Goal: Information Seeking & Learning: Compare options

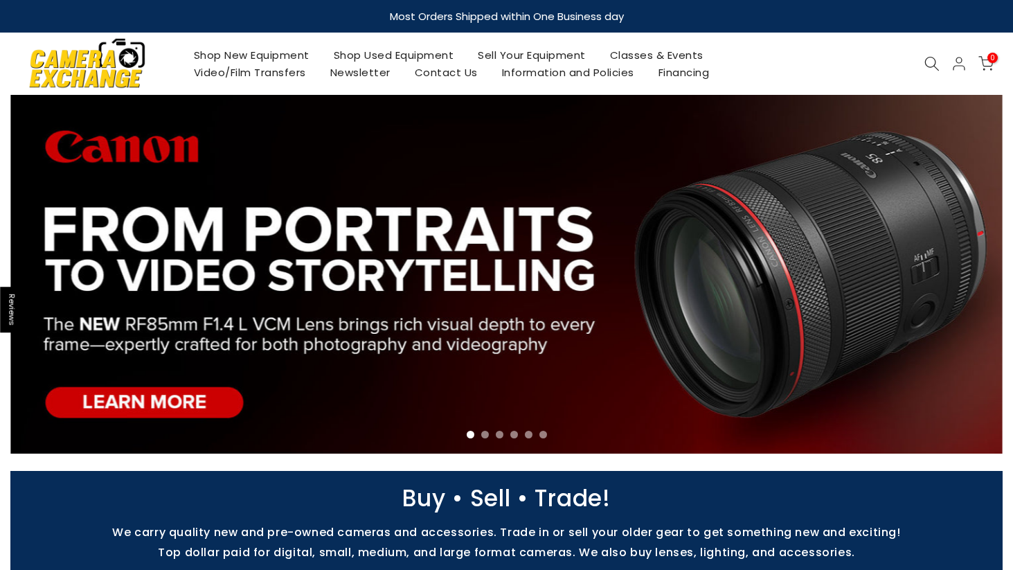
click at [441, 54] on link "Shop Used Equipment" at bounding box center [393, 54] width 145 height 17
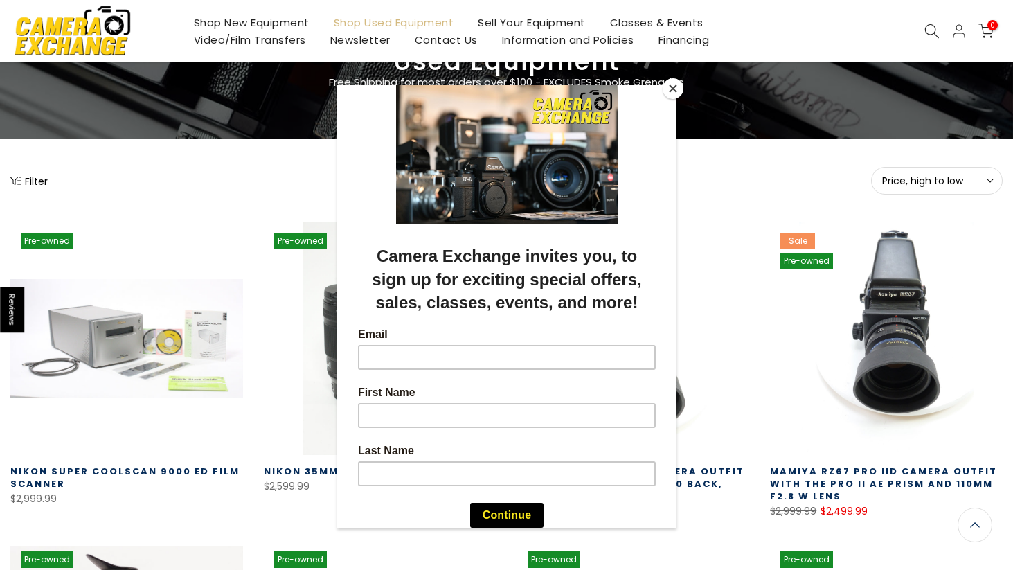
scroll to position [92, 0]
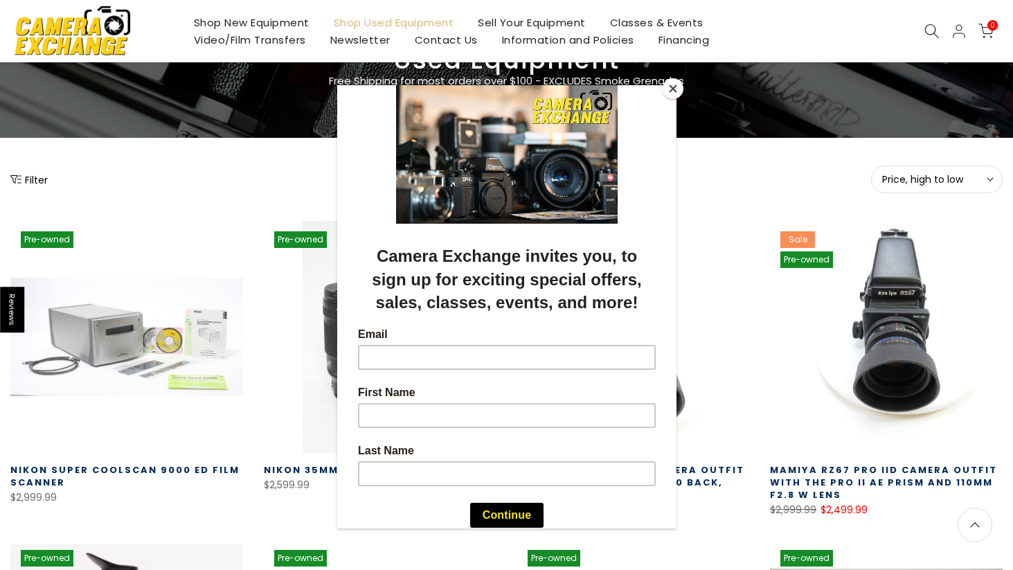
click at [672, 93] on button "Close" at bounding box center [673, 88] width 21 height 21
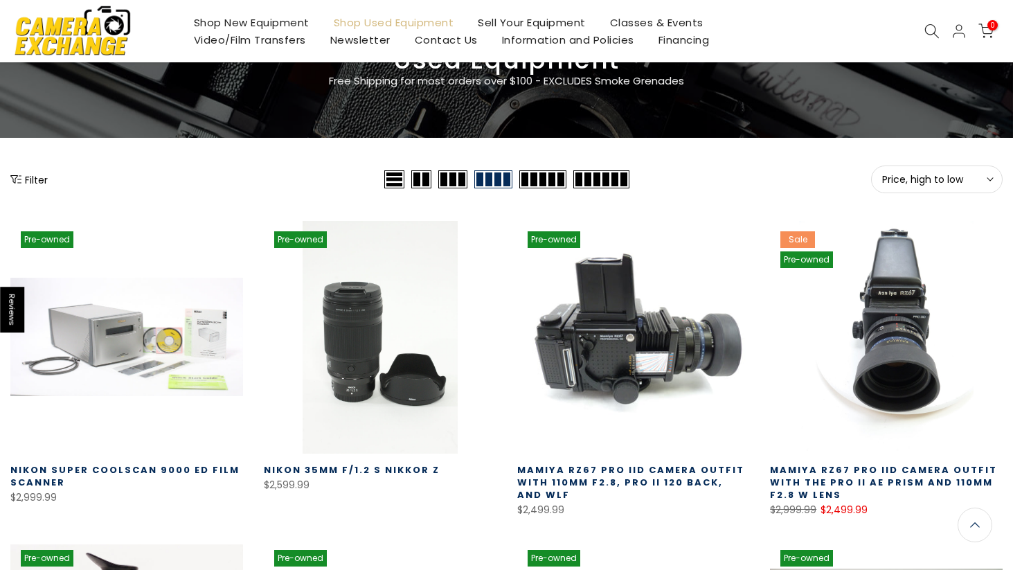
click at [620, 352] on link at bounding box center [633, 337] width 233 height 233
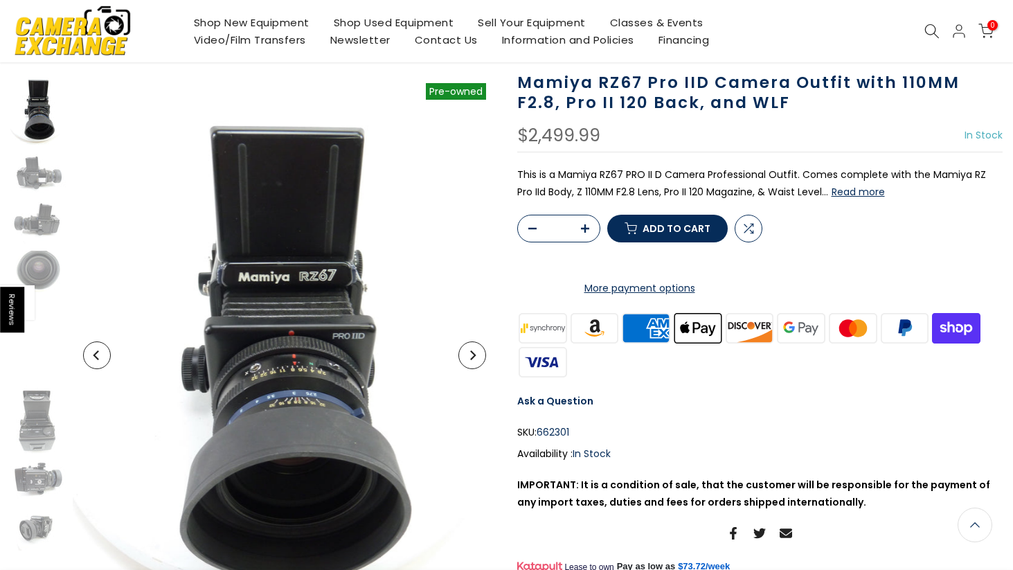
scroll to position [91, 0]
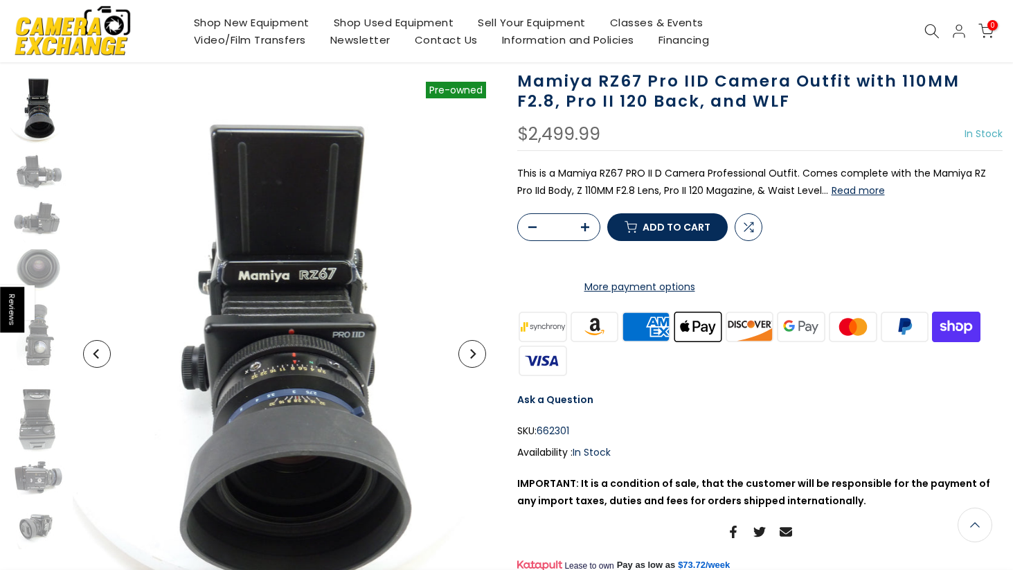
click at [692, 82] on h1 "Mamiya RZ67 Pro IID Camera Outfit with 110MM F2.8, Pro II 120 Back, and WLF" at bounding box center [760, 91] width 486 height 40
click at [908, 87] on h1 "Mamiya RZ67 Pro IID Camera Outfit with 110MM F2.8, Pro II 120 Back, and WLF" at bounding box center [760, 91] width 486 height 40
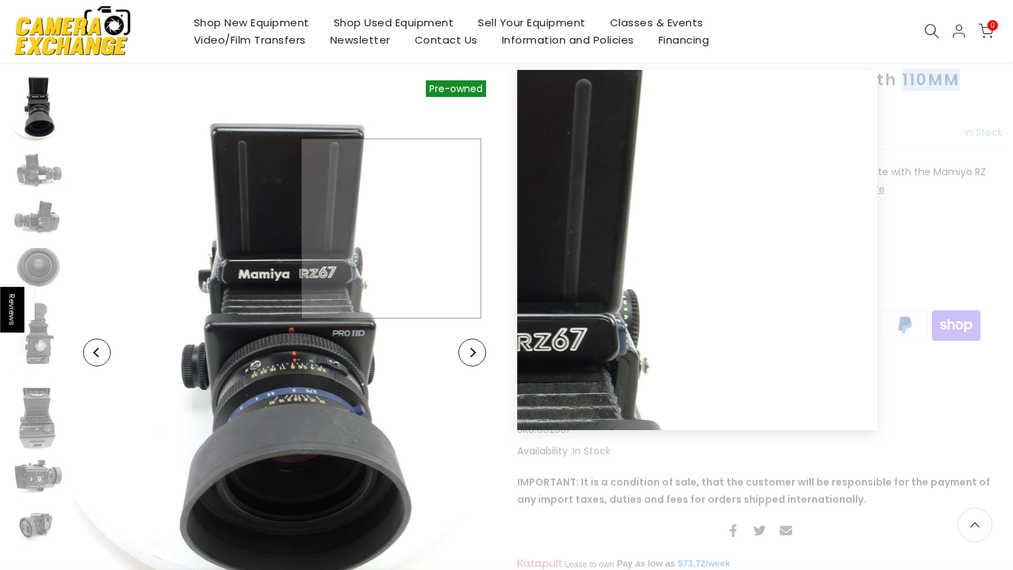
scroll to position [90, 0]
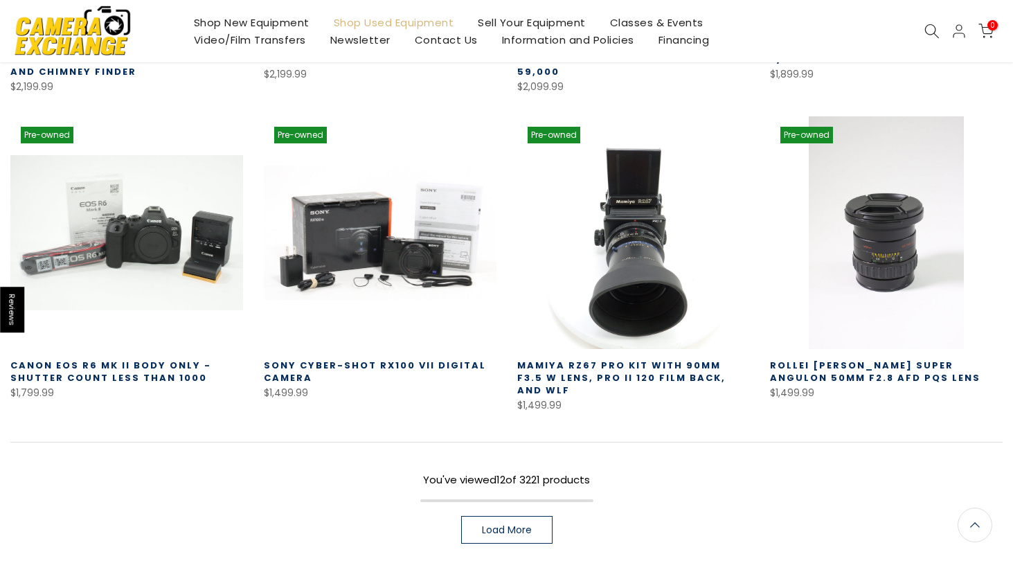
scroll to position [836, 0]
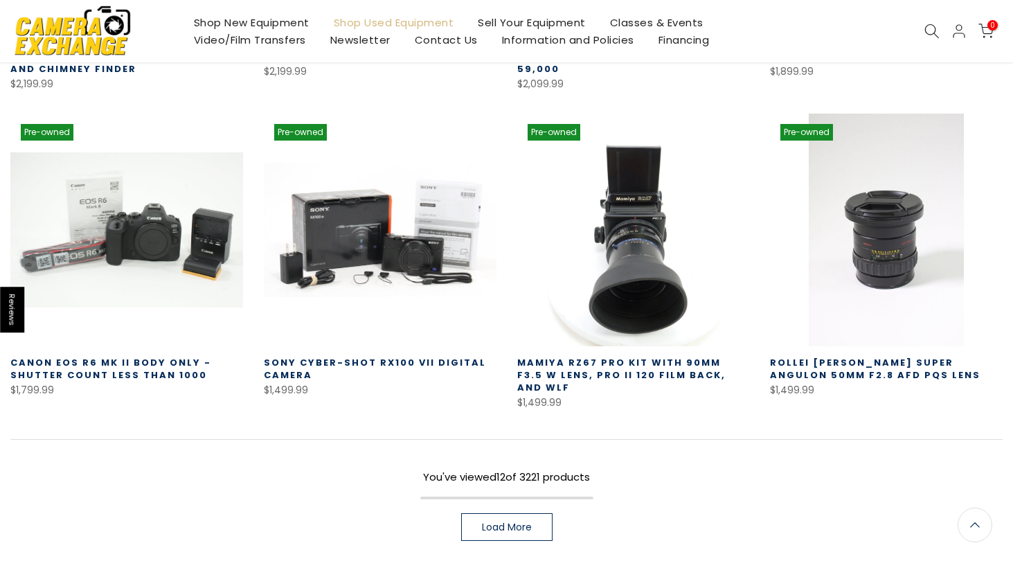
click at [515, 522] on span "Load More" at bounding box center [507, 527] width 50 height 10
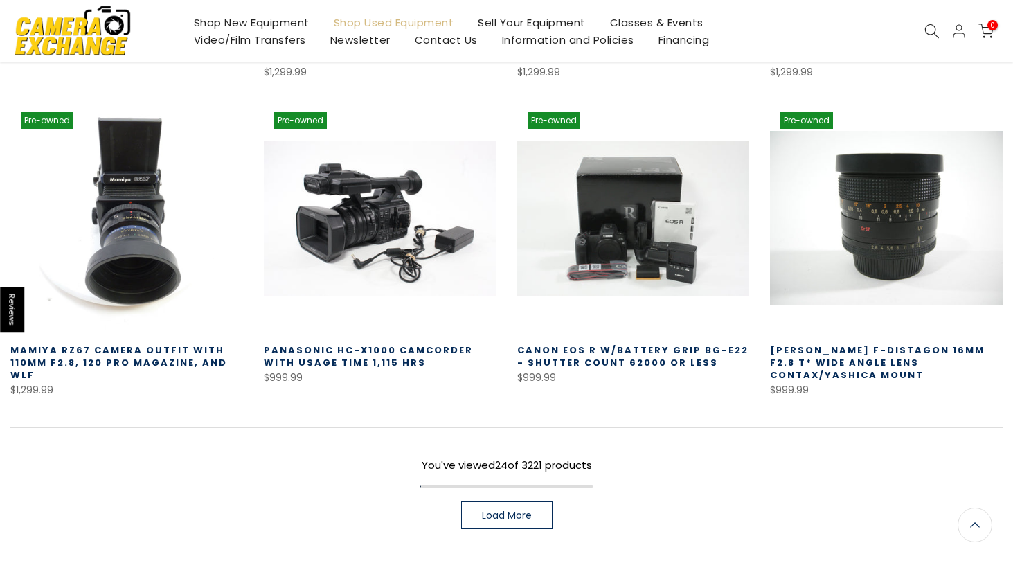
scroll to position [1806, 0]
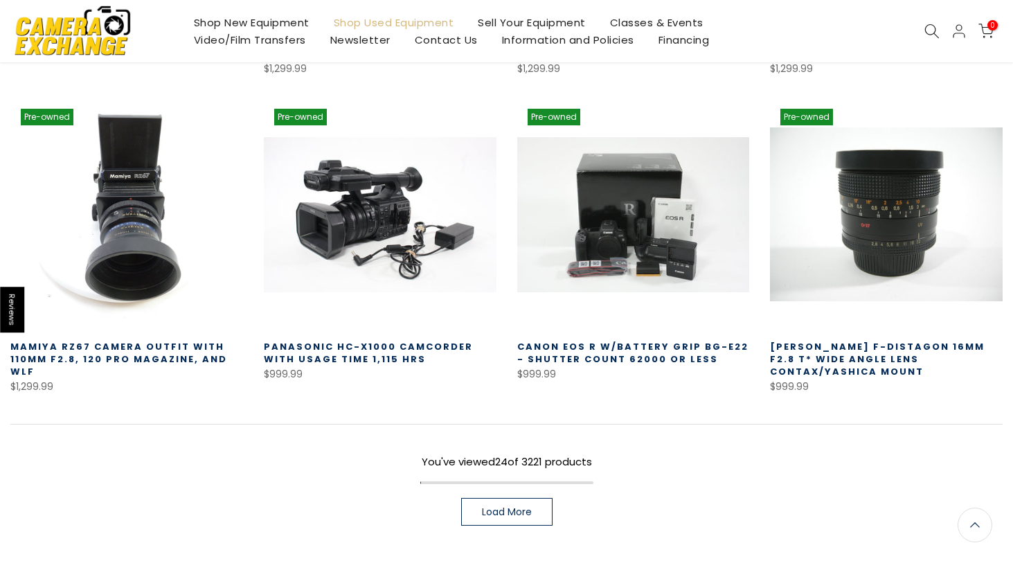
click at [504, 508] on link "Load More" at bounding box center [506, 512] width 91 height 28
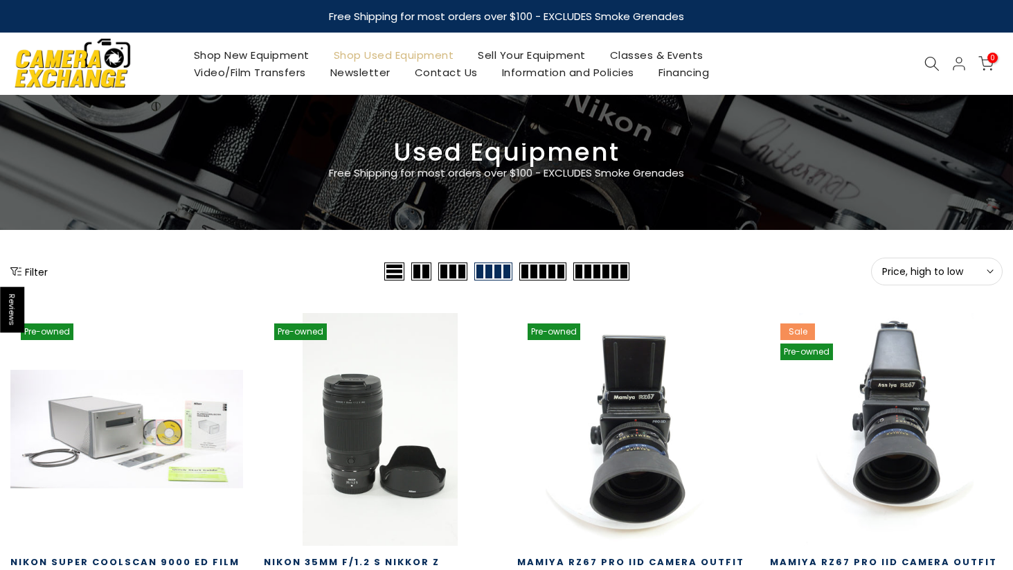
click at [17, 271] on icon "Show filters" at bounding box center [15, 271] width 11 height 11
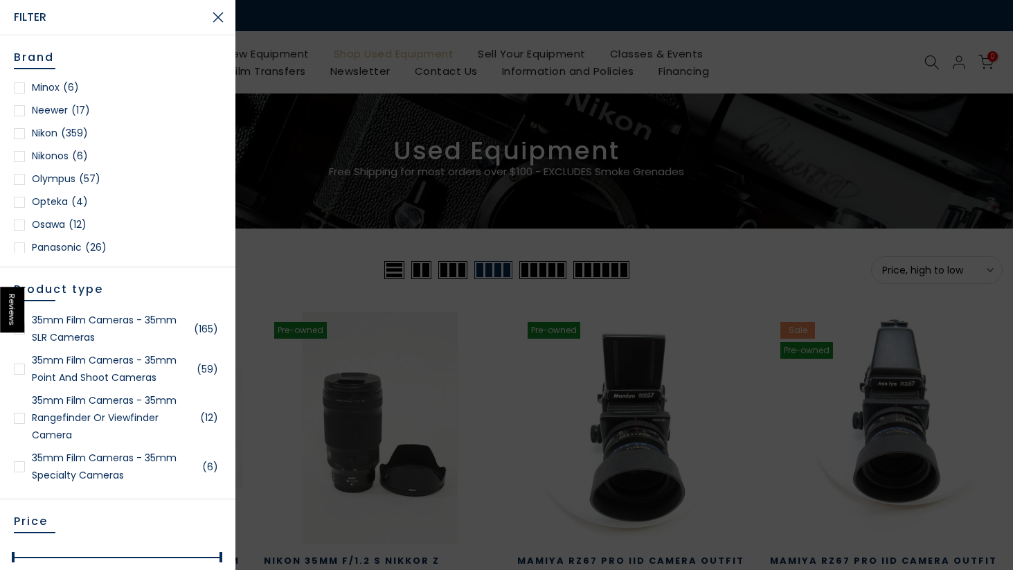
scroll to position [1183, 0]
click at [53, 116] on link "Nikon (359)" at bounding box center [118, 115] width 208 height 17
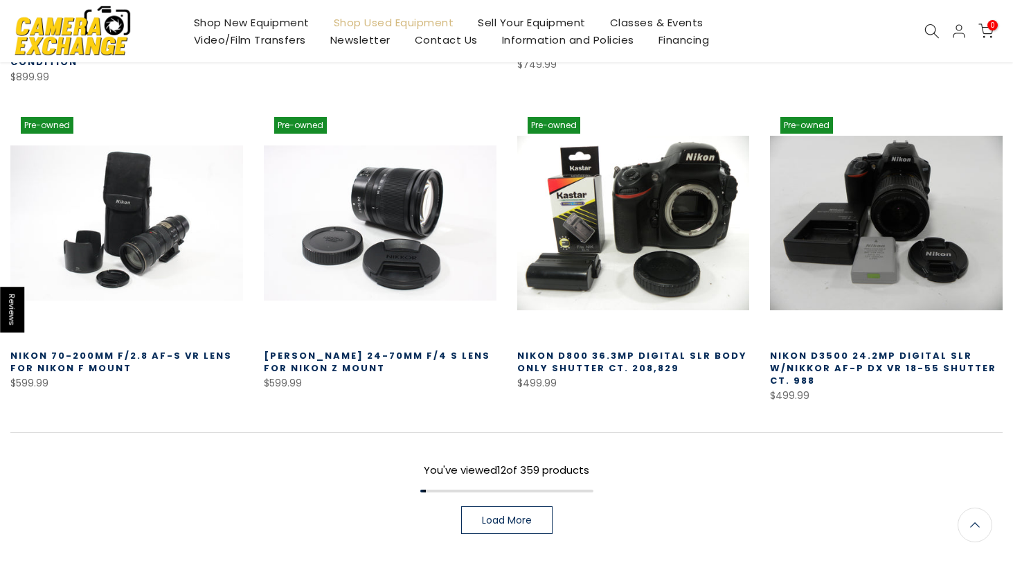
scroll to position [899, 0]
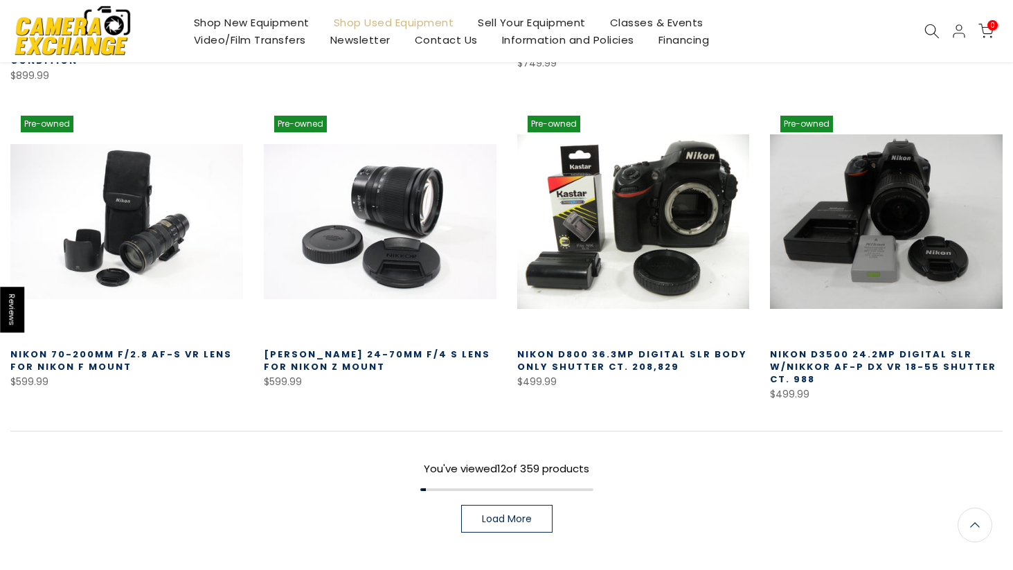
click at [503, 514] on span "Load More" at bounding box center [507, 519] width 50 height 10
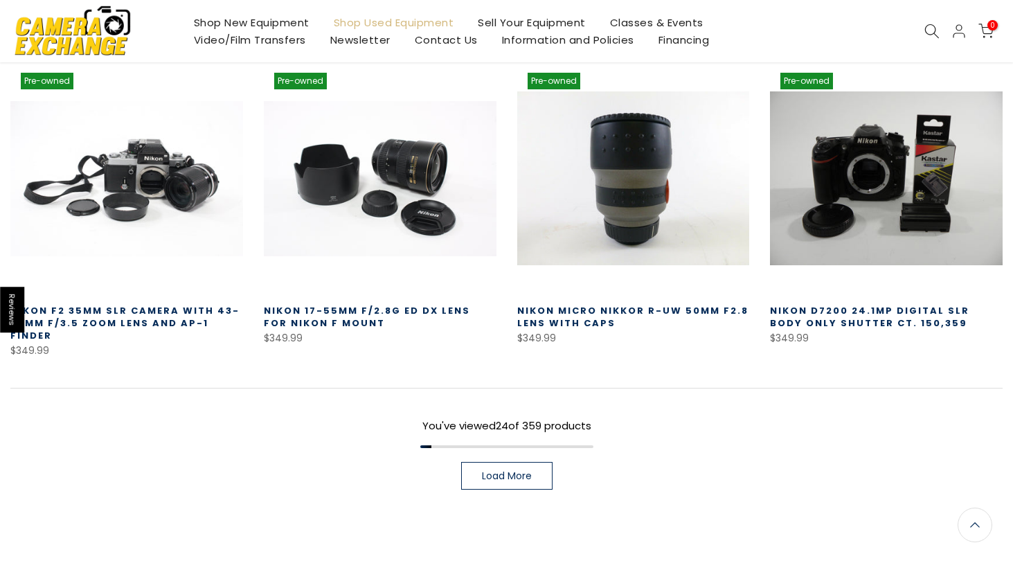
scroll to position [1887, 0]
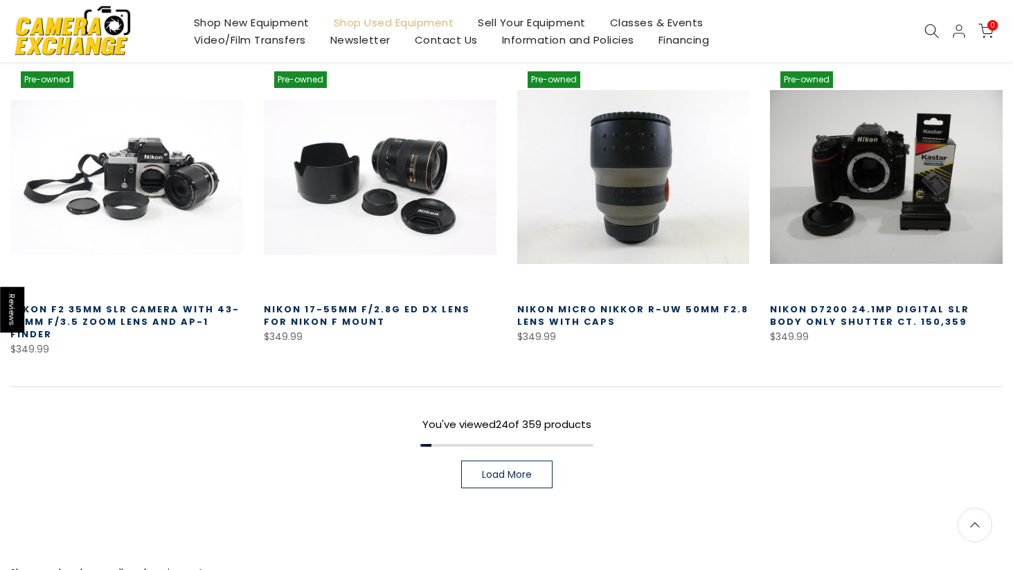
click at [508, 477] on span "Load More" at bounding box center [507, 474] width 50 height 10
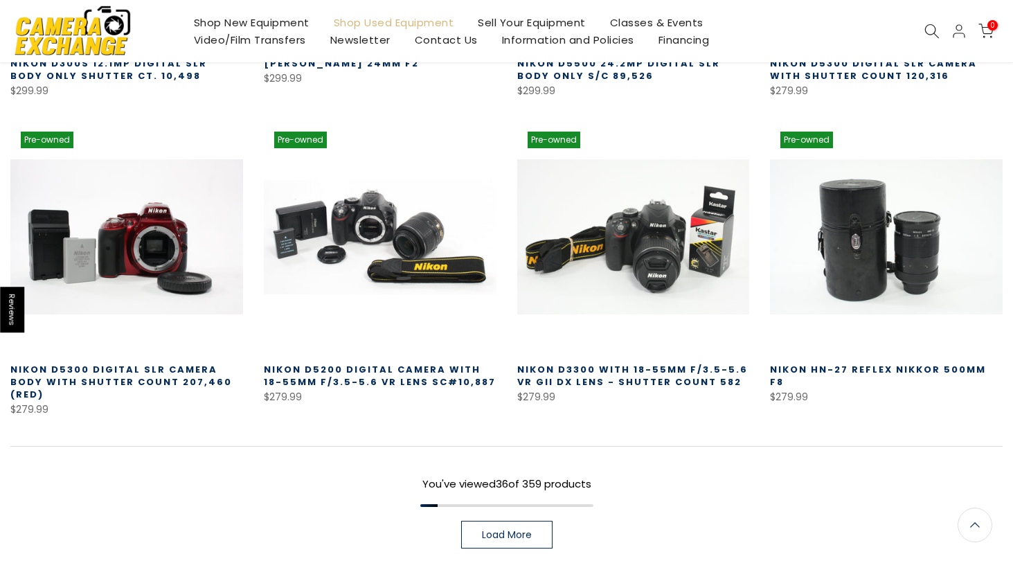
scroll to position [2773, 0]
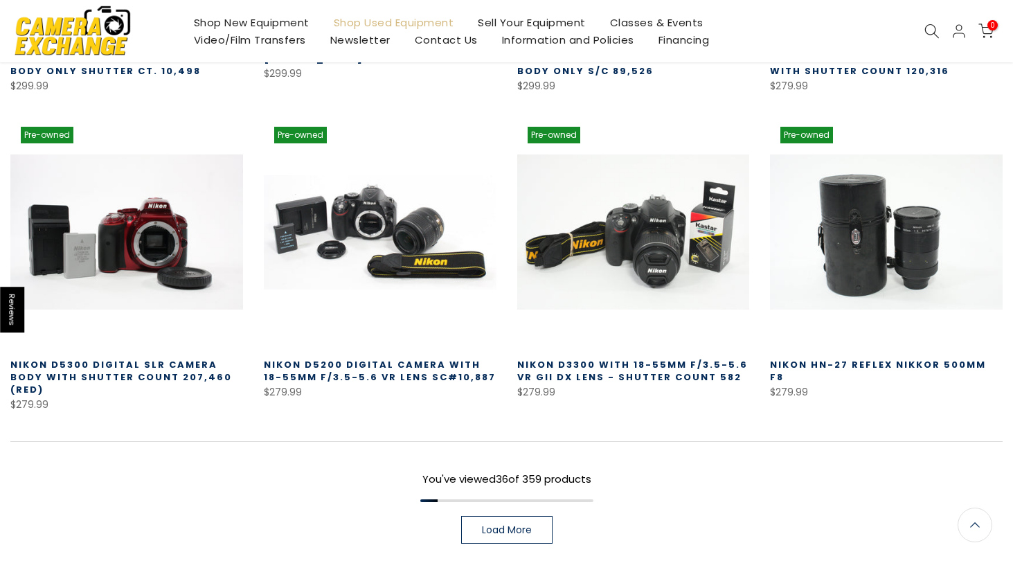
click at [510, 530] on span "Load More" at bounding box center [507, 530] width 50 height 10
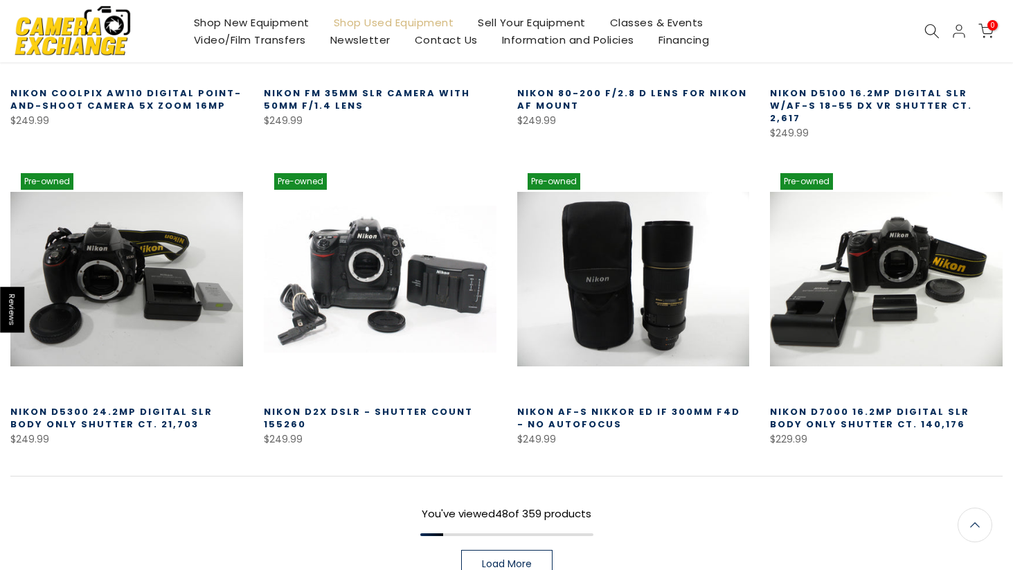
scroll to position [3682, 0]
click at [503, 559] on span "Load More" at bounding box center [507, 564] width 50 height 10
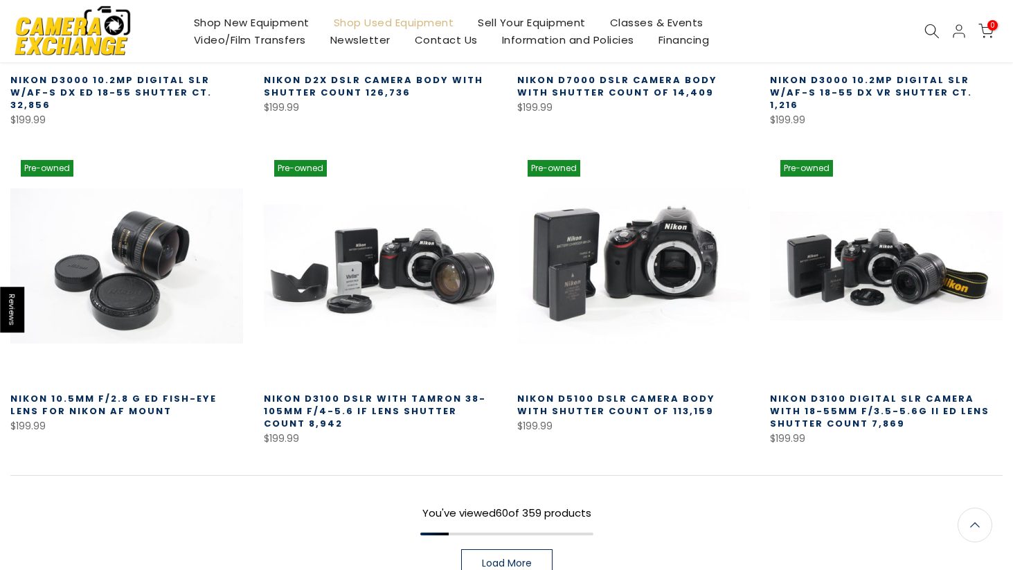
scroll to position [4638, 0]
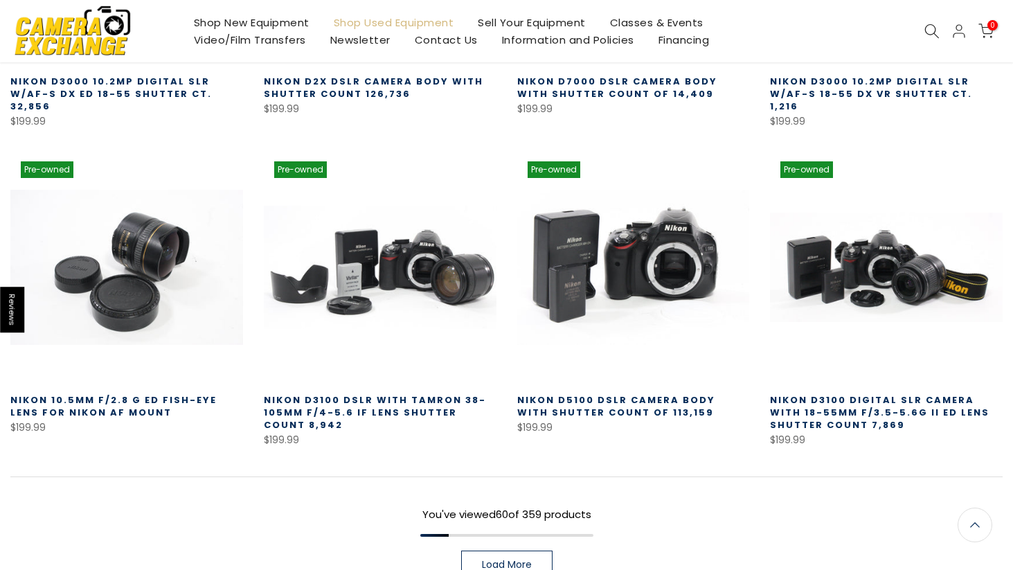
click at [507, 550] on link "Load More" at bounding box center [506, 564] width 91 height 28
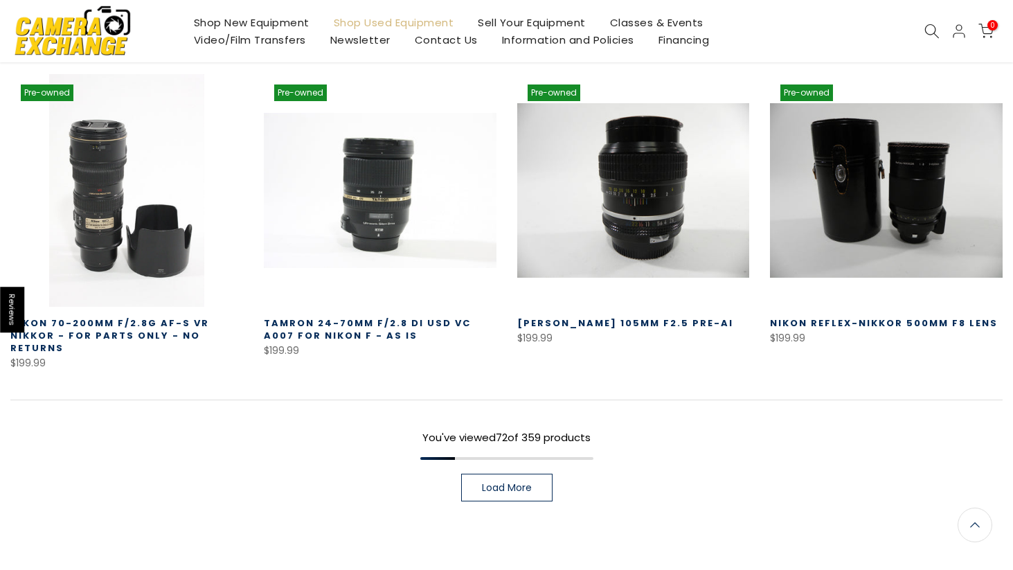
scroll to position [5643, 0]
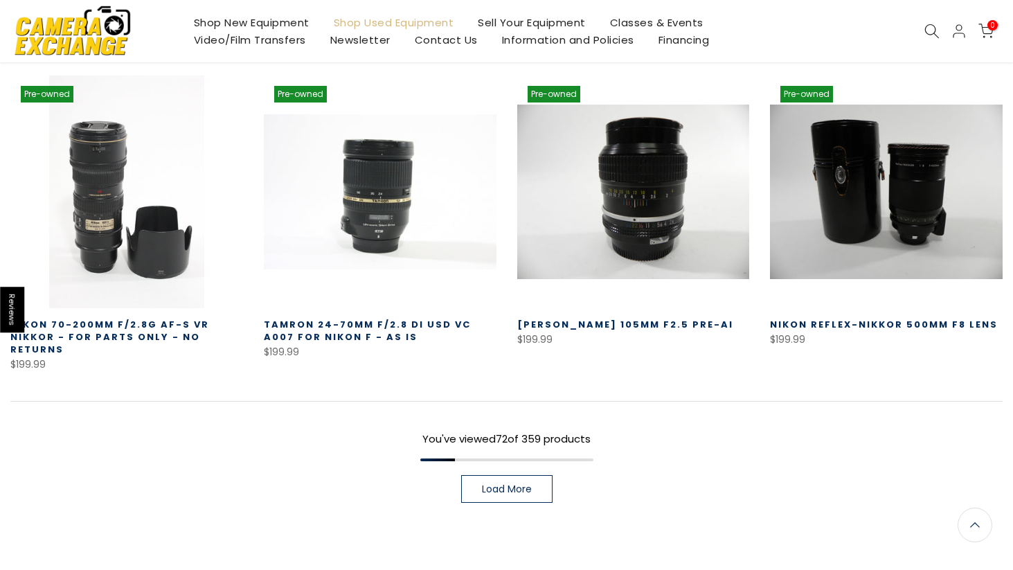
click at [491, 475] on link "Load More" at bounding box center [506, 489] width 91 height 28
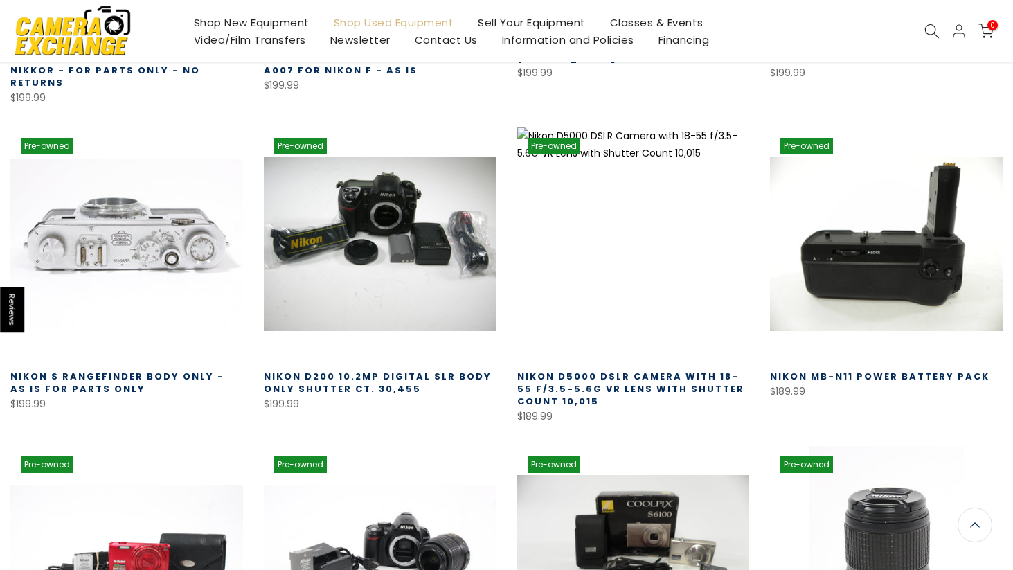
scroll to position [5908, 0]
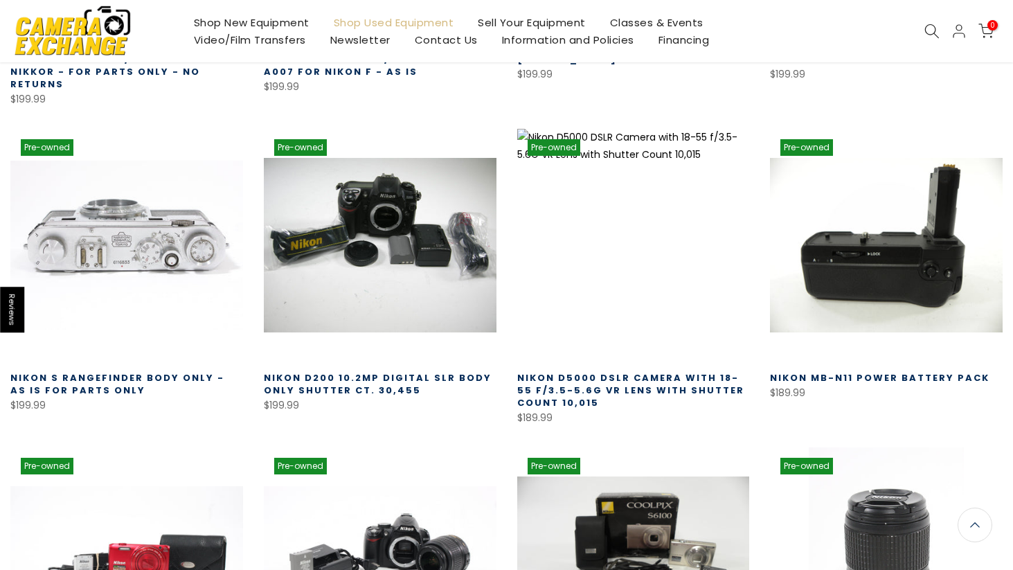
click at [123, 226] on link at bounding box center [126, 245] width 233 height 233
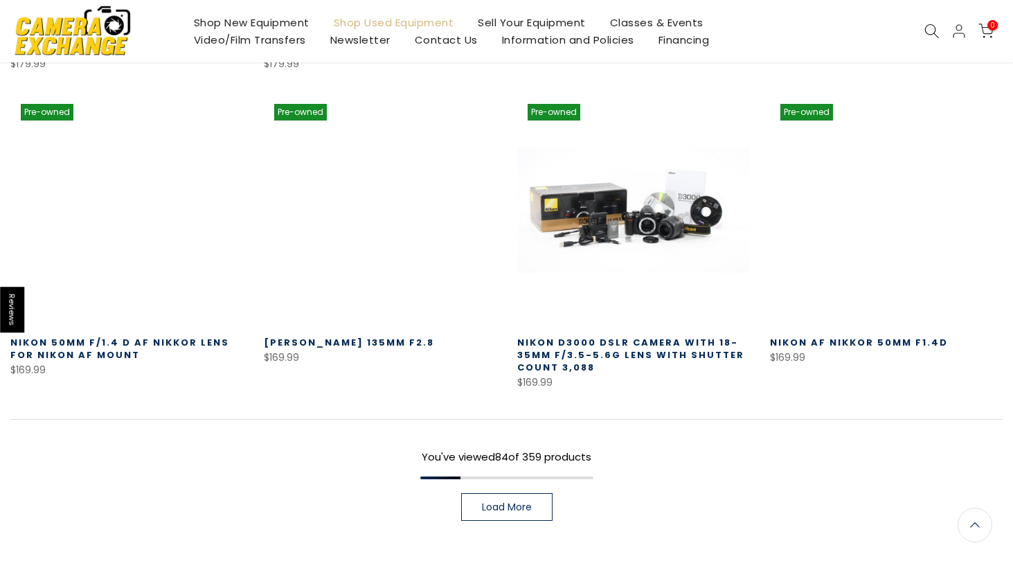
scroll to position [6583, 0]
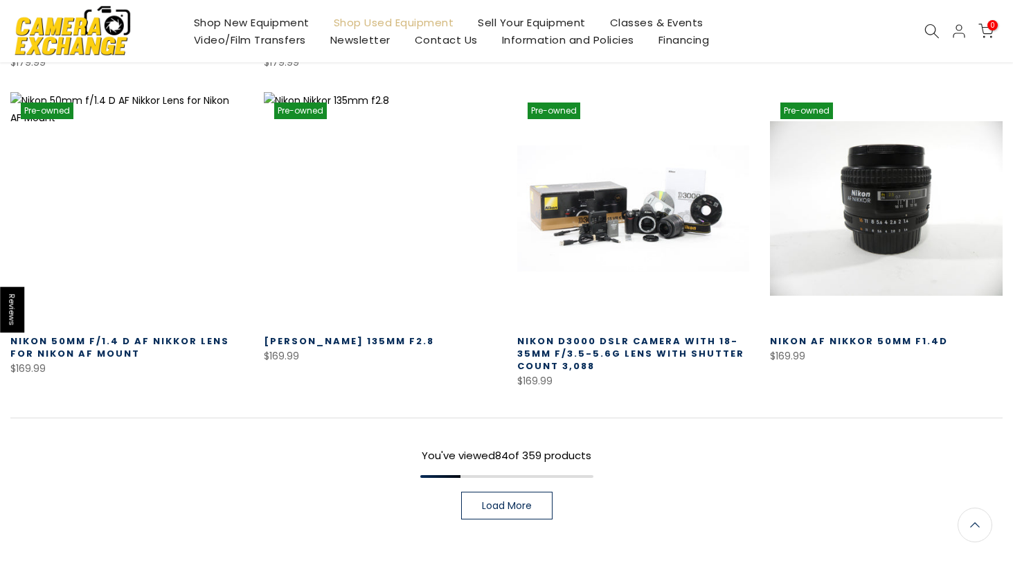
click at [519, 501] on span "Load More" at bounding box center [507, 506] width 50 height 10
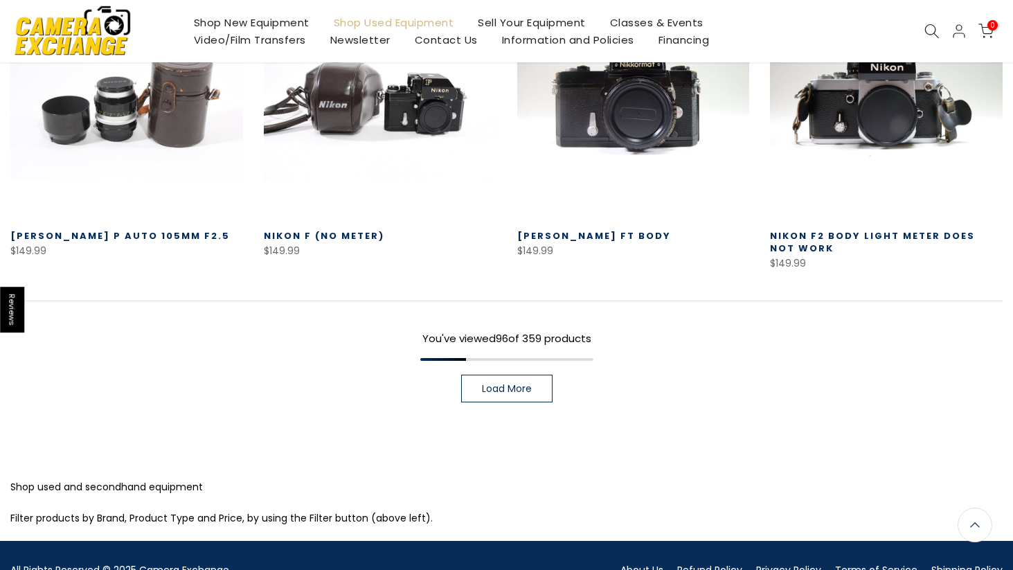
scroll to position [7629, 0]
click at [537, 375] on link "Load More" at bounding box center [506, 389] width 91 height 28
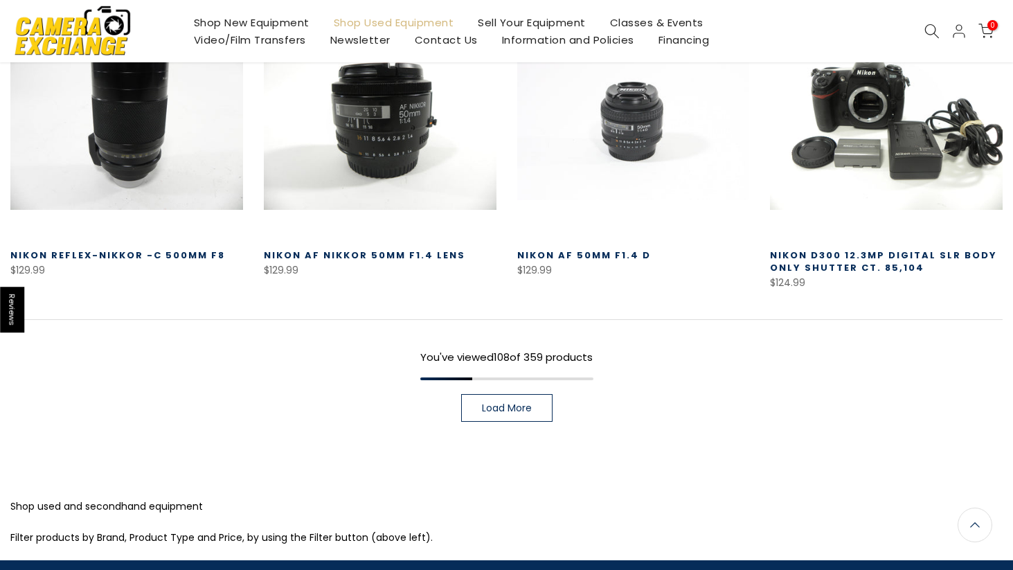
scroll to position [8570, 0]
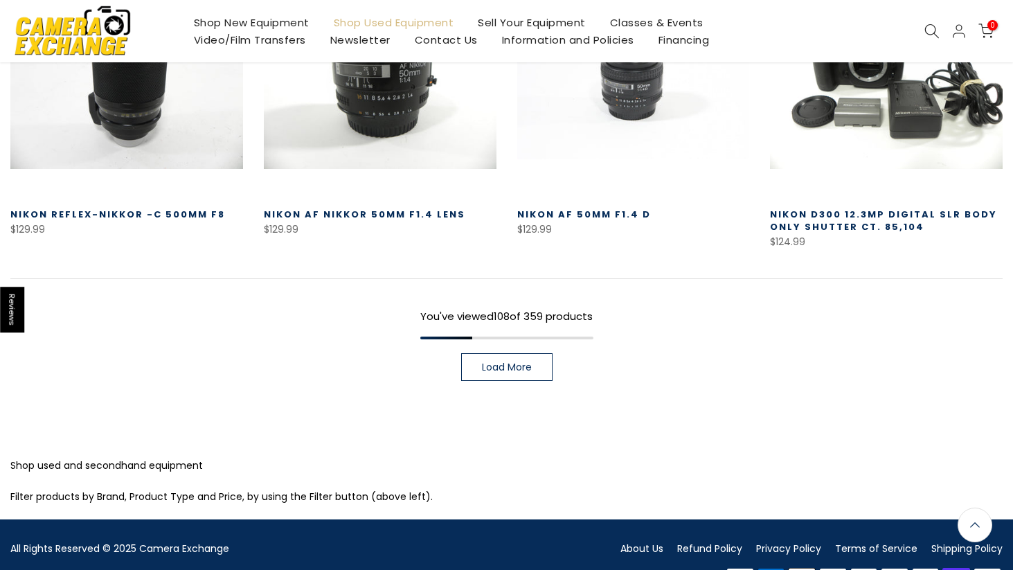
click at [508, 353] on link "Load More" at bounding box center [506, 367] width 91 height 28
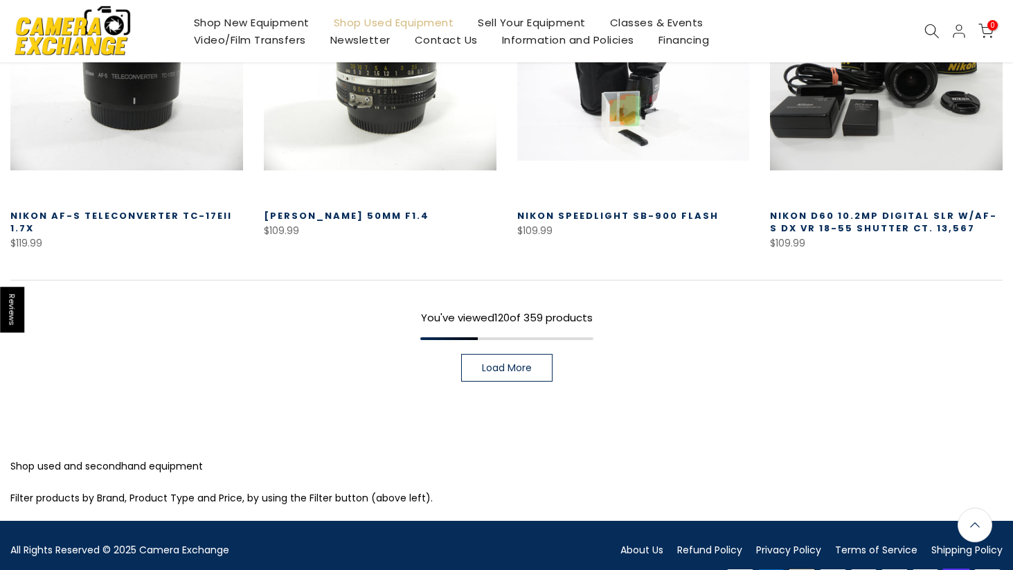
scroll to position [9501, 0]
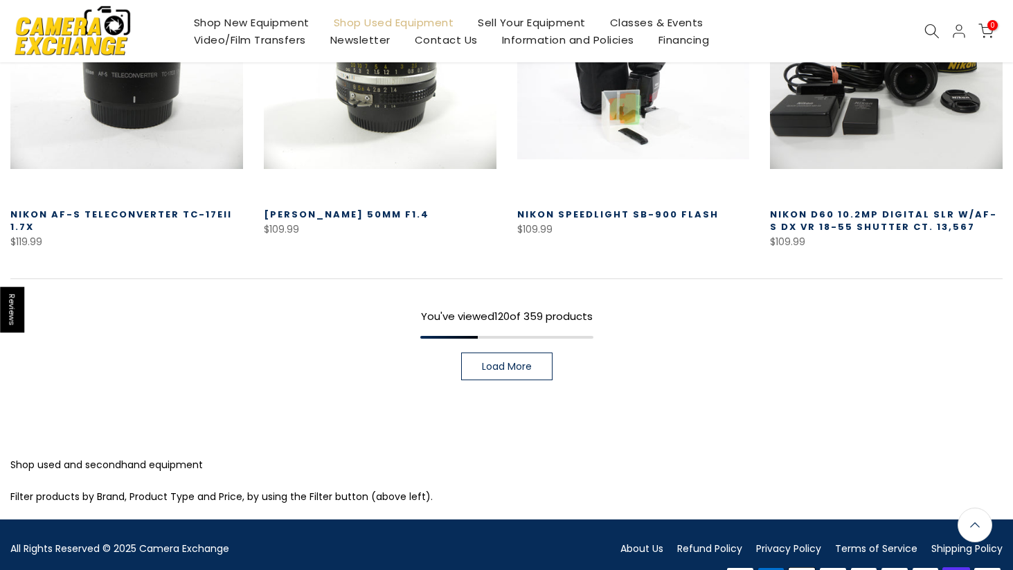
click at [507, 361] on span "Load More" at bounding box center [507, 366] width 50 height 10
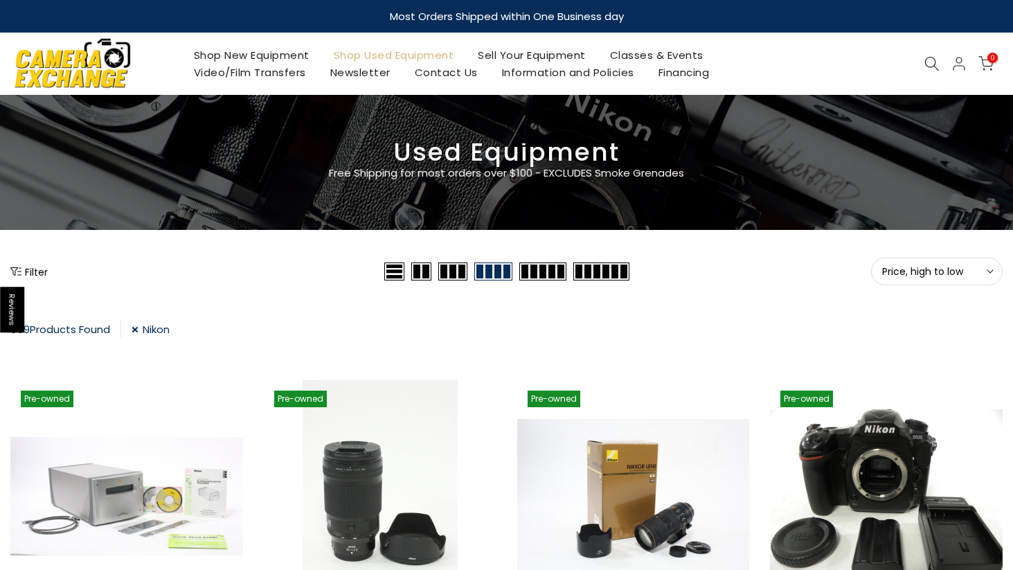
click at [35, 269] on button "Filter" at bounding box center [28, 272] width 37 height 14
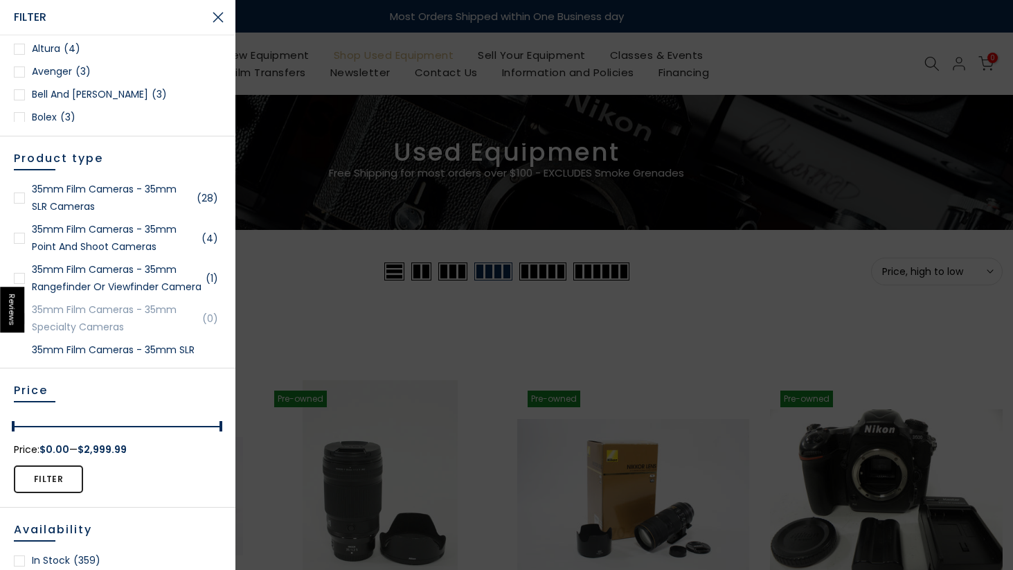
scroll to position [139, 0]
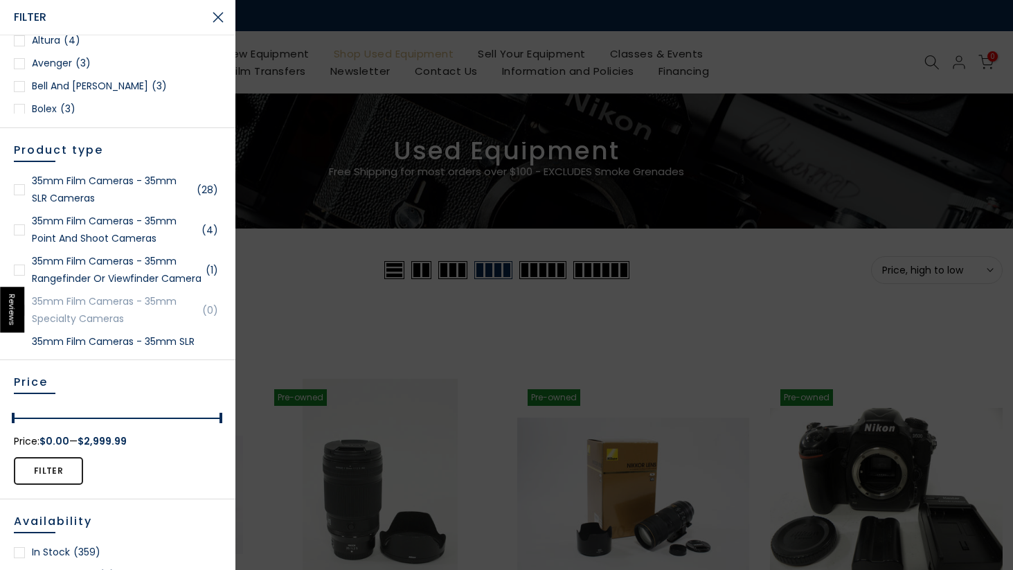
click at [17, 189] on div at bounding box center [19, 189] width 11 height 11
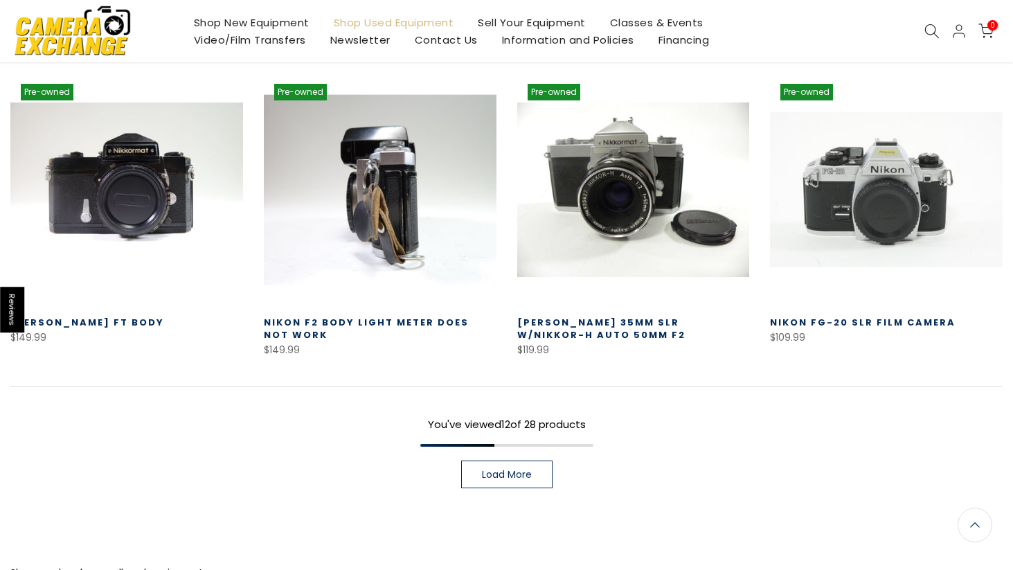
scroll to position [956, 0]
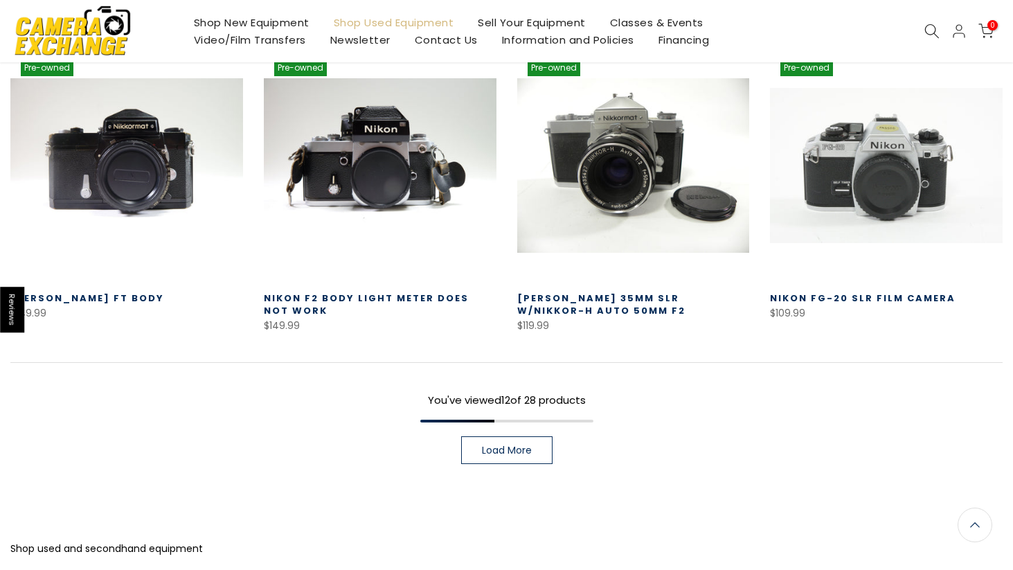
click at [514, 442] on link "Load More" at bounding box center [506, 450] width 91 height 28
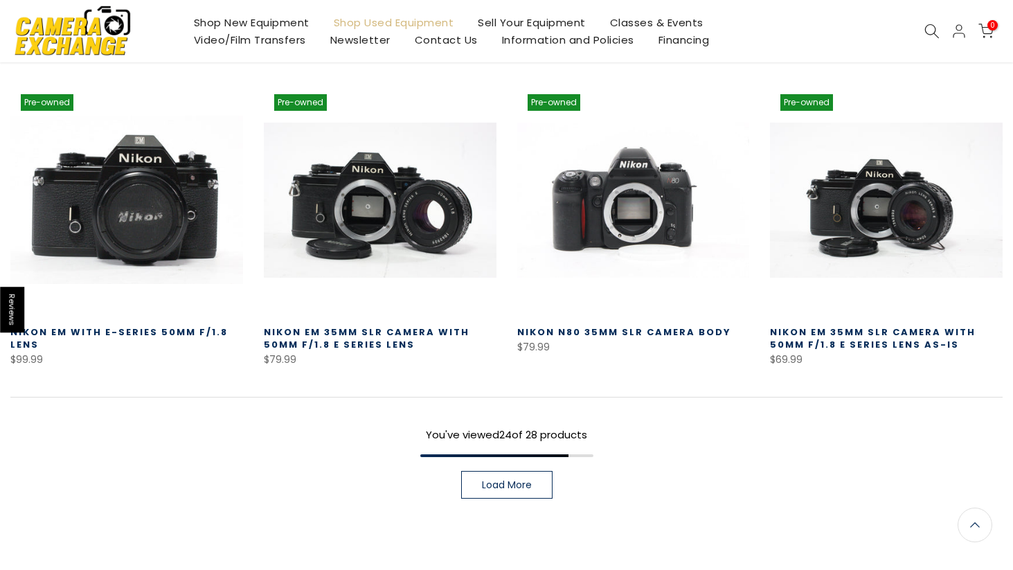
scroll to position [1928, 0]
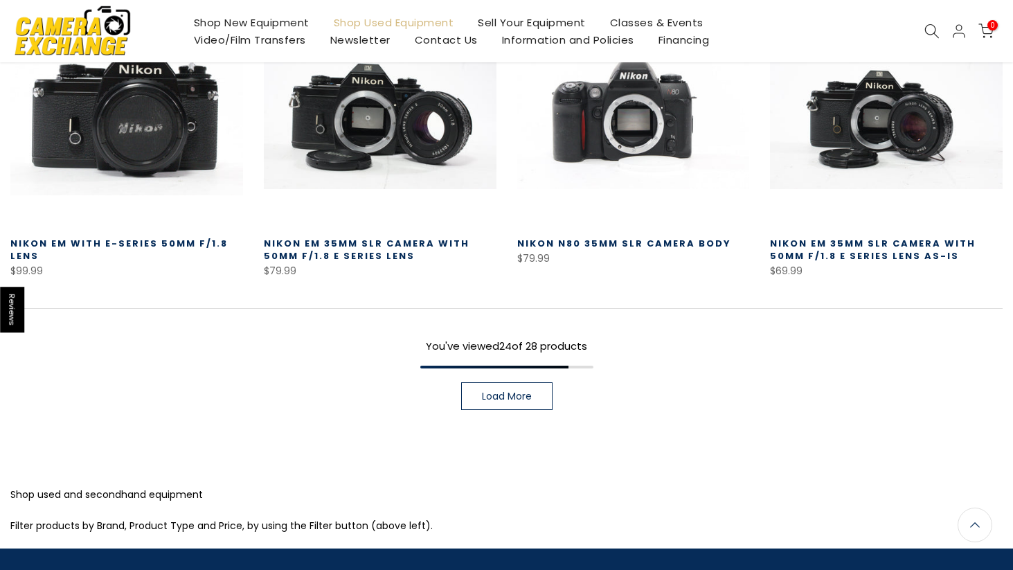
click at [519, 402] on link "Load More" at bounding box center [506, 396] width 91 height 28
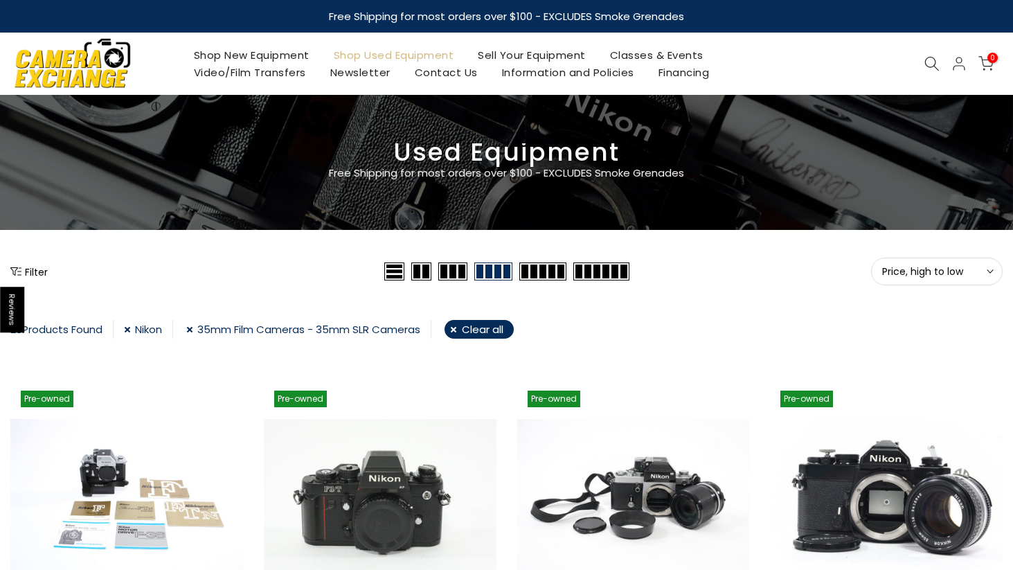
click at [199, 328] on link "35mm Film Cameras - 35mm SLR Cameras" at bounding box center [308, 329] width 245 height 19
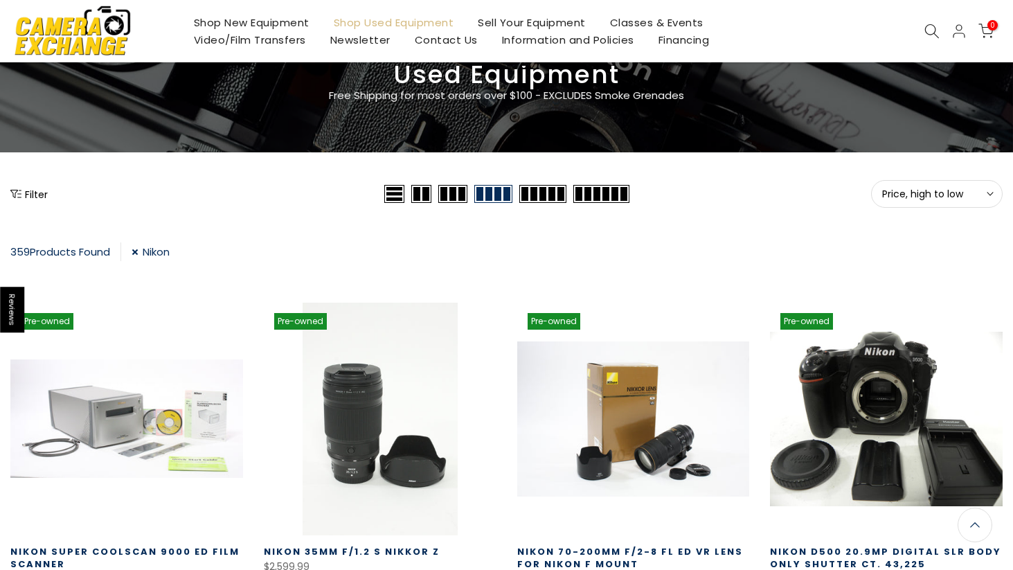
scroll to position [74, 0]
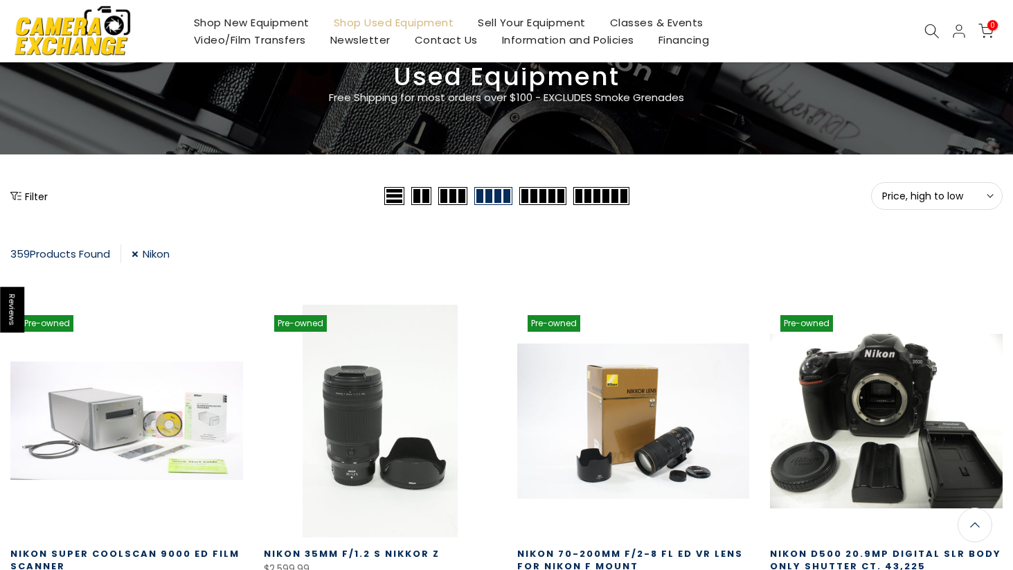
click at [36, 194] on button "Filter" at bounding box center [28, 196] width 37 height 14
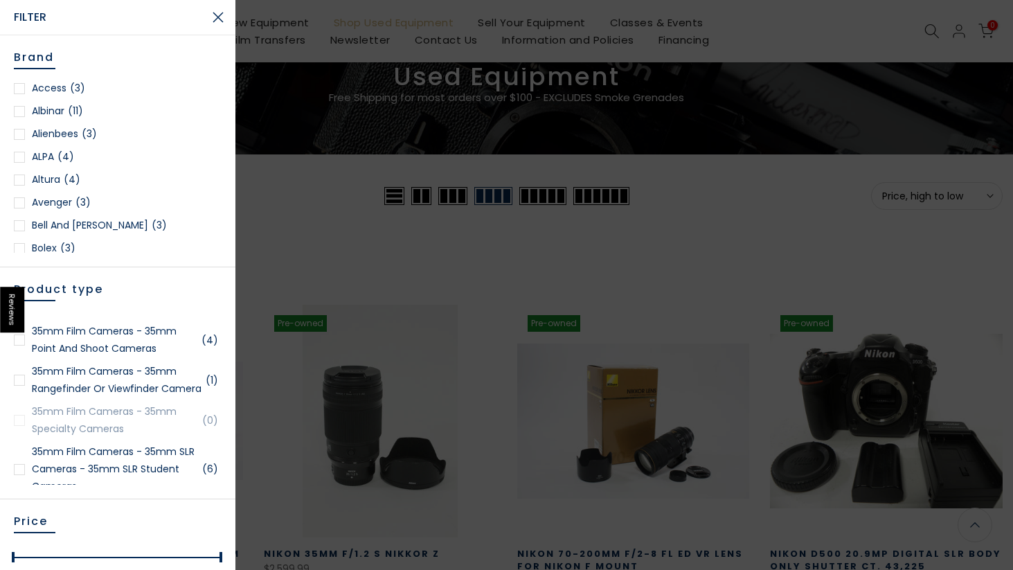
scroll to position [30, 0]
click at [20, 384] on div at bounding box center [19, 378] width 11 height 11
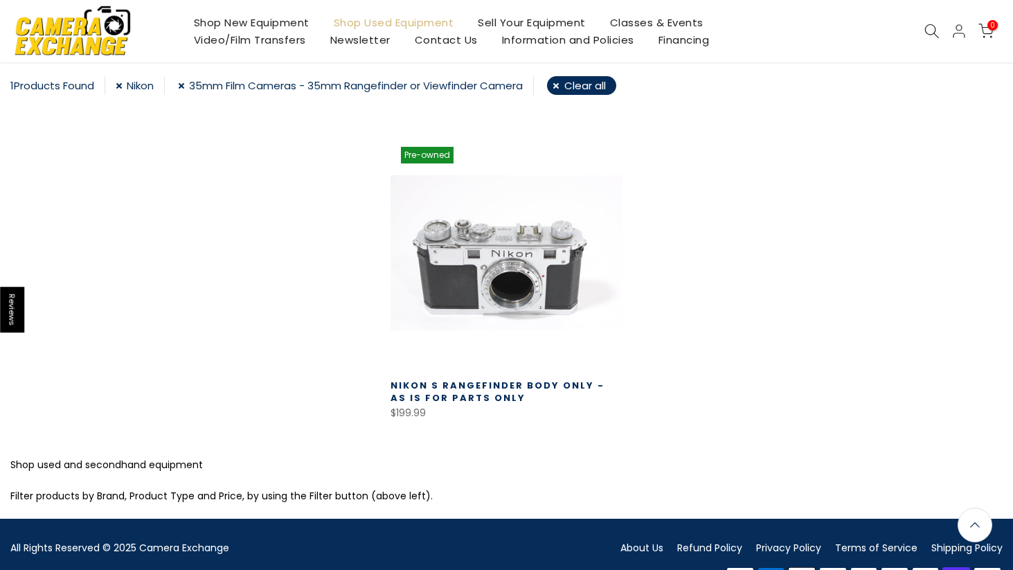
scroll to position [242, 0]
click at [189, 82] on link "35mm Film Cameras - 35mm Rangefinder or Viewfinder Camera" at bounding box center [356, 85] width 356 height 19
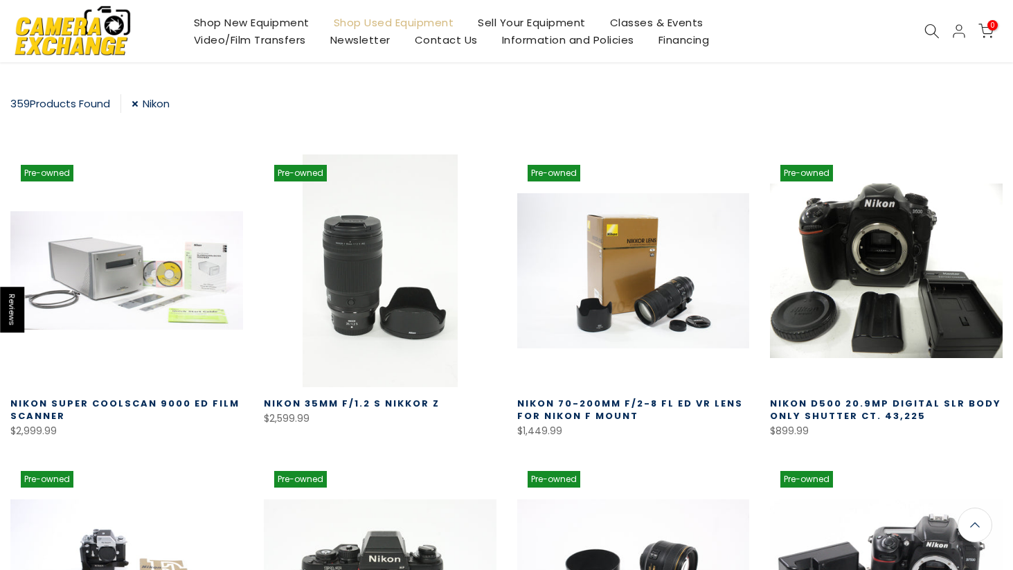
scroll to position [197, 0]
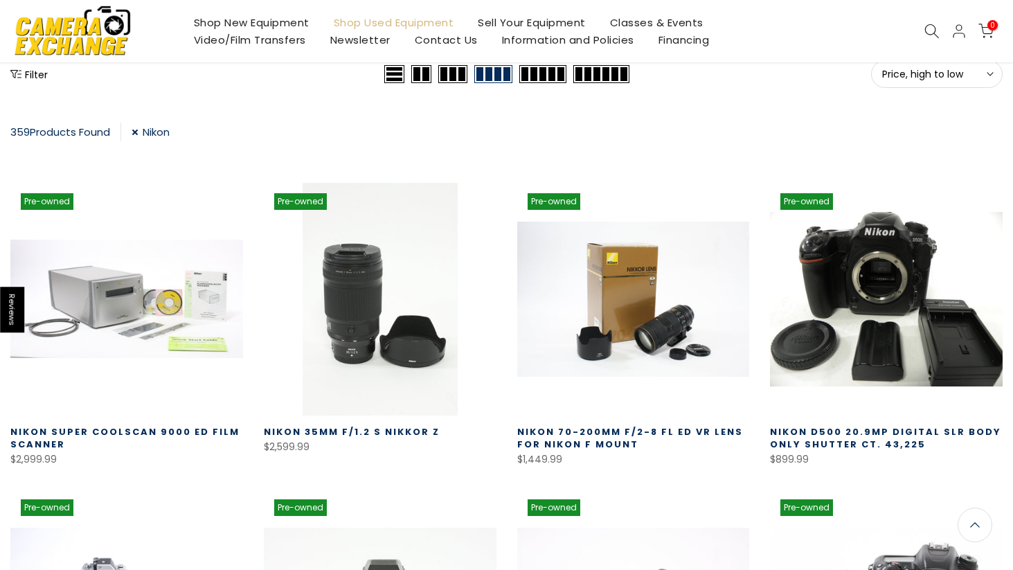
click at [15, 71] on icon "Show filters" at bounding box center [15, 74] width 11 height 11
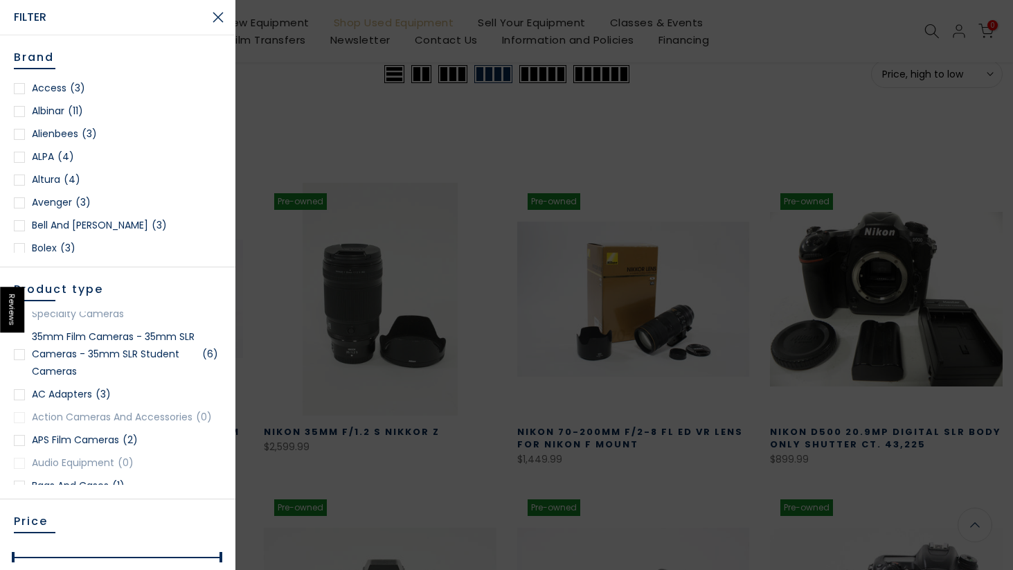
scroll to position [145, 0]
click at [21, 359] on div at bounding box center [19, 353] width 11 height 11
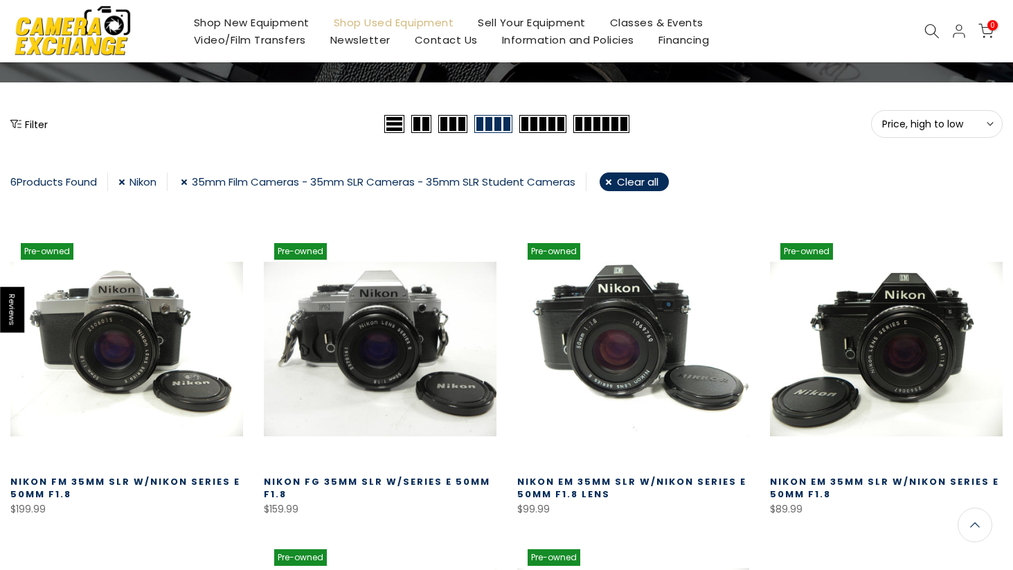
scroll to position [145, 0]
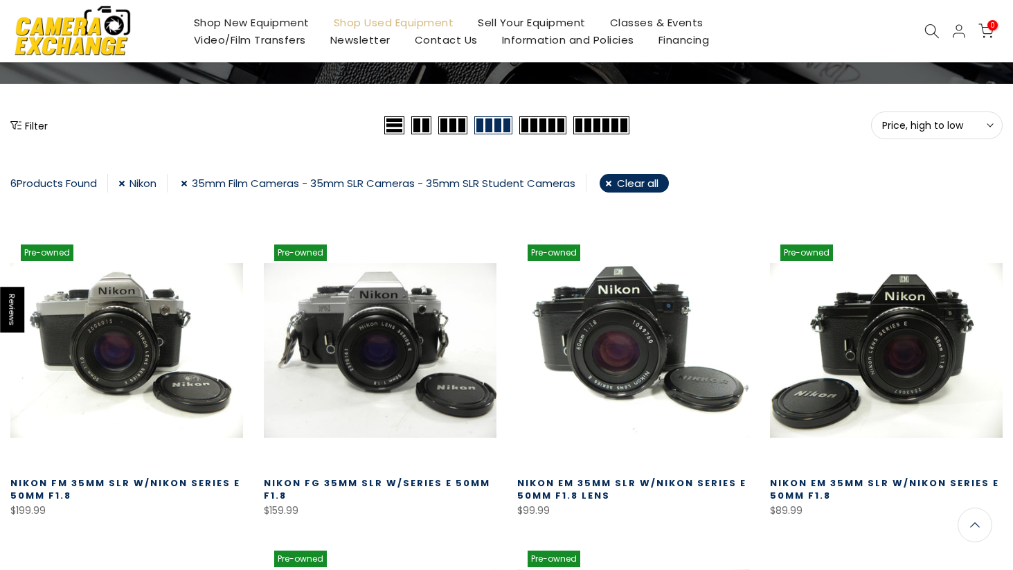
click at [28, 124] on button "Filter" at bounding box center [28, 125] width 37 height 14
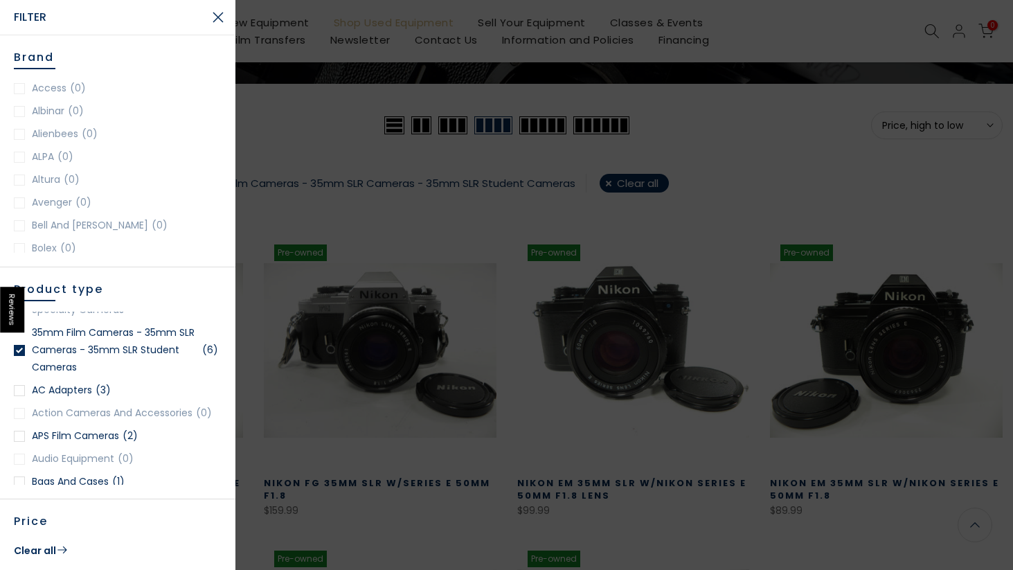
scroll to position [152, 0]
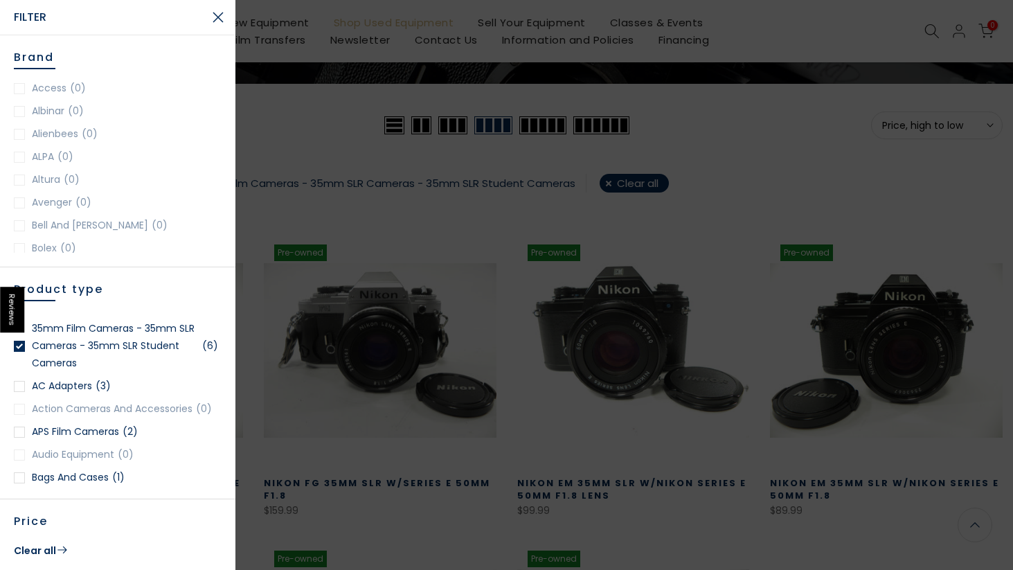
click at [19, 352] on div at bounding box center [19, 346] width 11 height 11
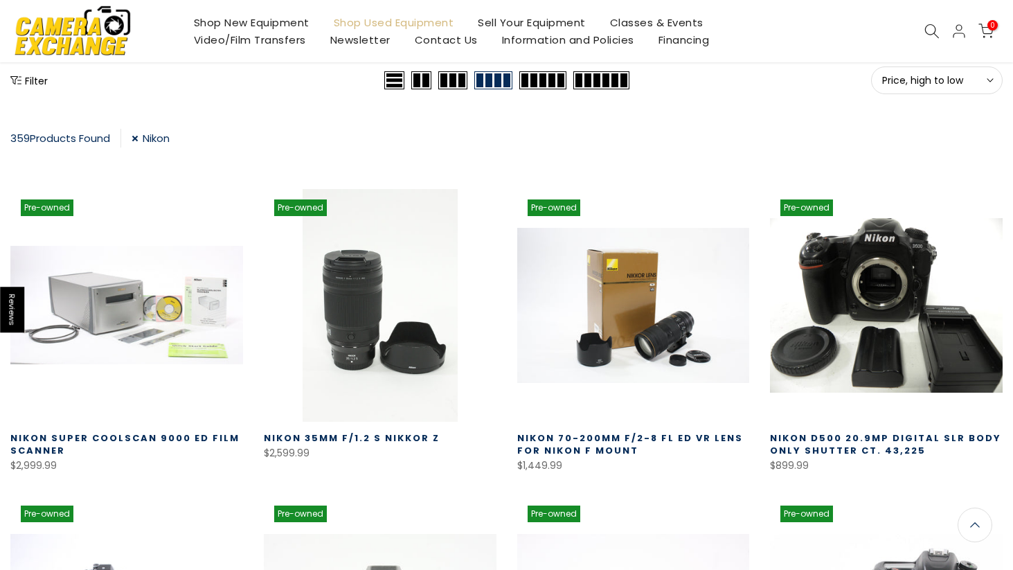
scroll to position [190, 0]
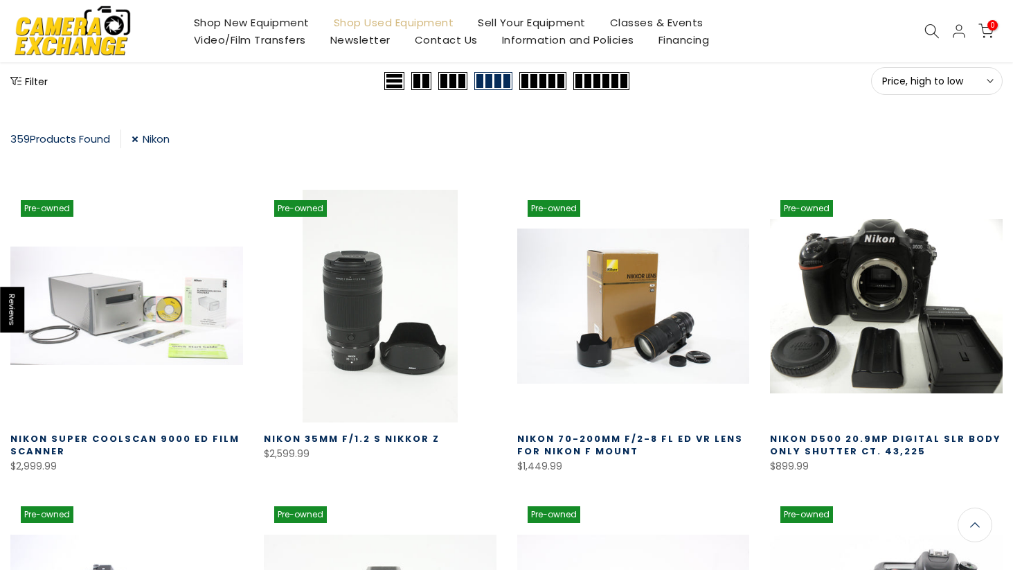
click at [35, 83] on button "Filter" at bounding box center [28, 81] width 37 height 14
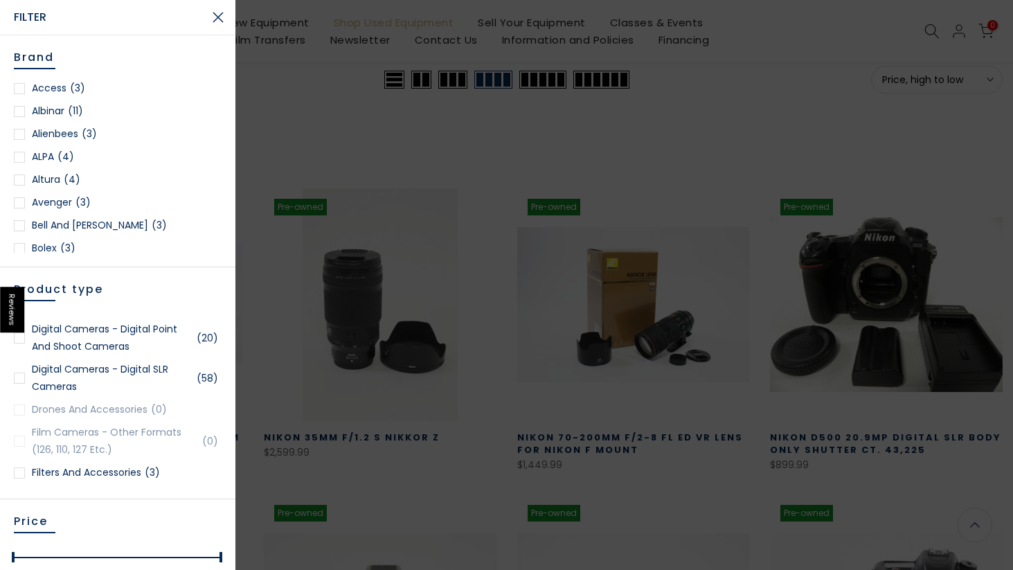
scroll to position [559, 0]
click at [26, 393] on link "Digital Cameras - Digital SLR Cameras (58)" at bounding box center [118, 376] width 208 height 35
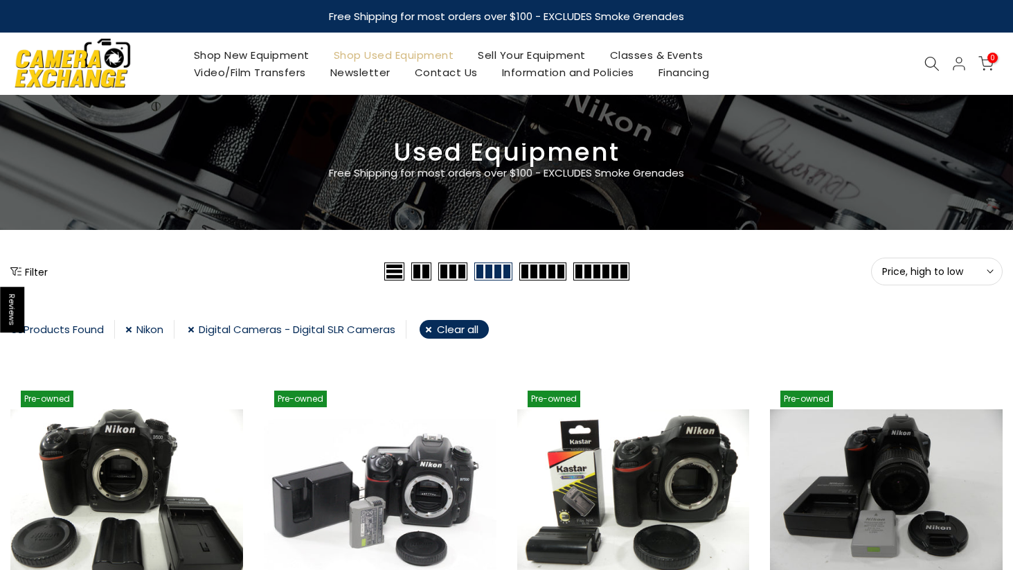
click at [40, 271] on button "Filter" at bounding box center [28, 272] width 37 height 14
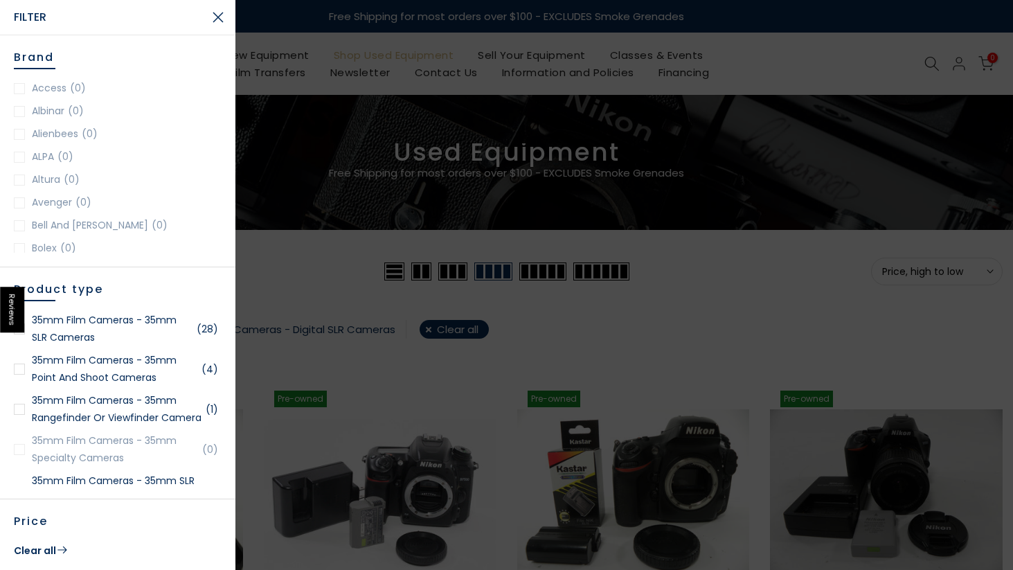
click at [278, 249] on div at bounding box center [506, 285] width 1013 height 570
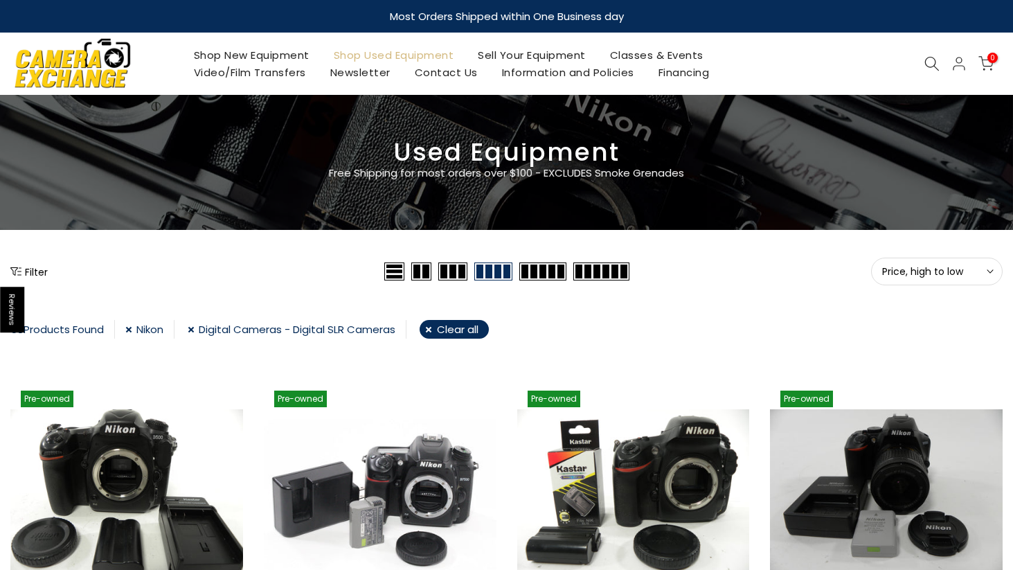
click at [132, 332] on link "Nikon" at bounding box center [149, 329] width 49 height 19
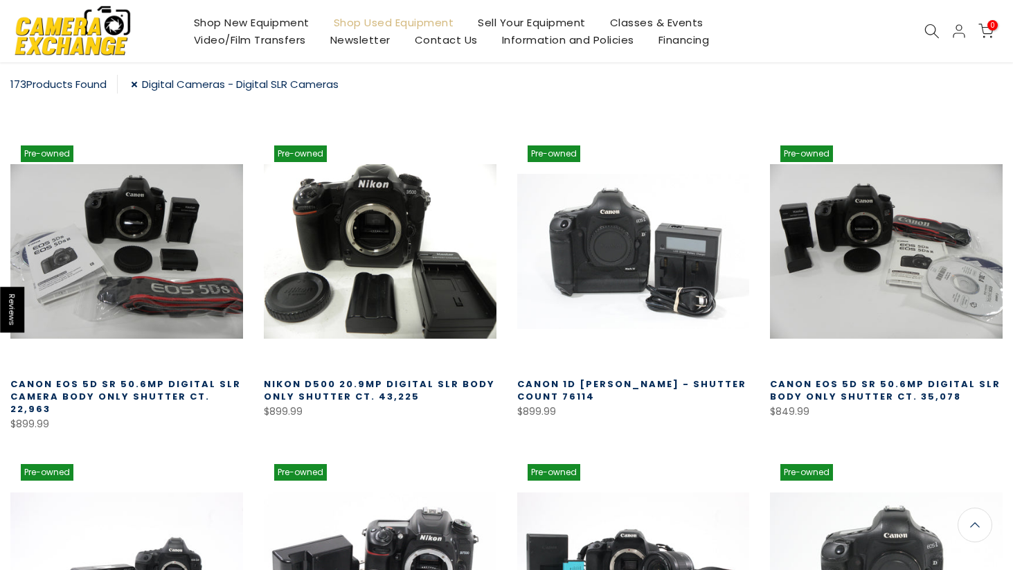
scroll to position [242, 0]
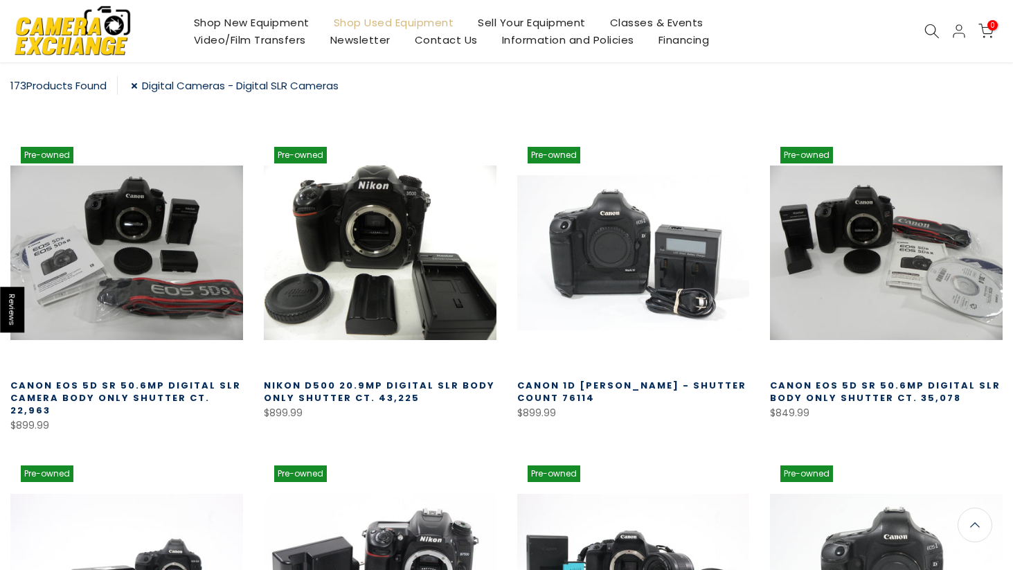
click at [137, 87] on link "Digital Cameras - Digital SLR Cameras" at bounding box center [235, 85] width 208 height 19
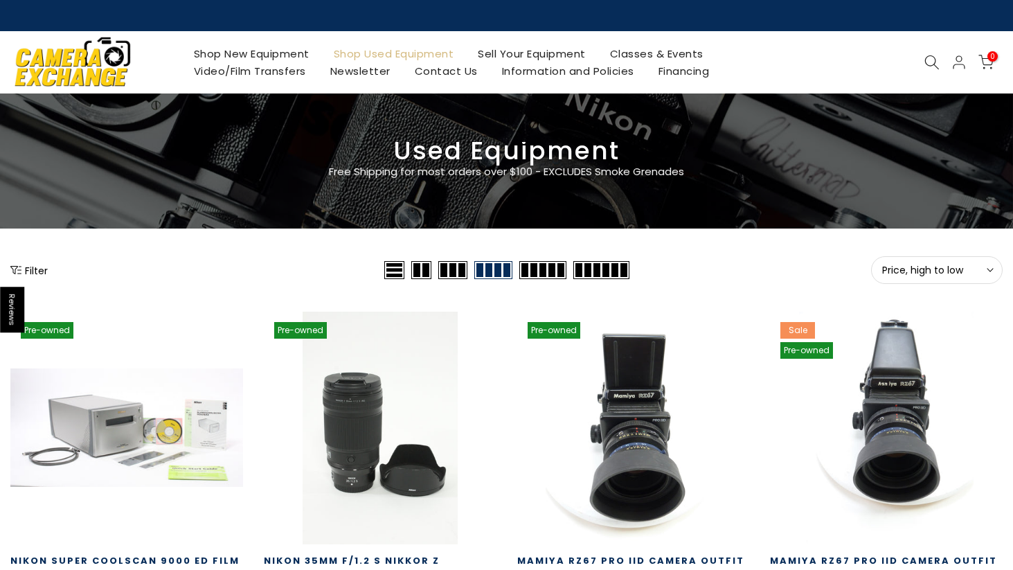
click at [34, 271] on button "Filter" at bounding box center [28, 270] width 37 height 14
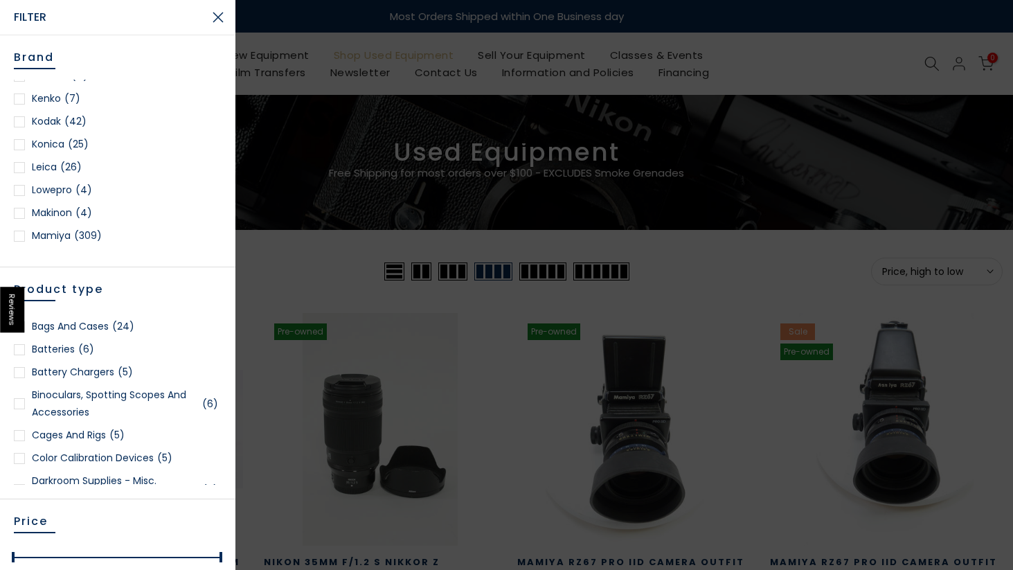
scroll to position [935, 0]
click at [17, 157] on div at bounding box center [19, 159] width 11 height 11
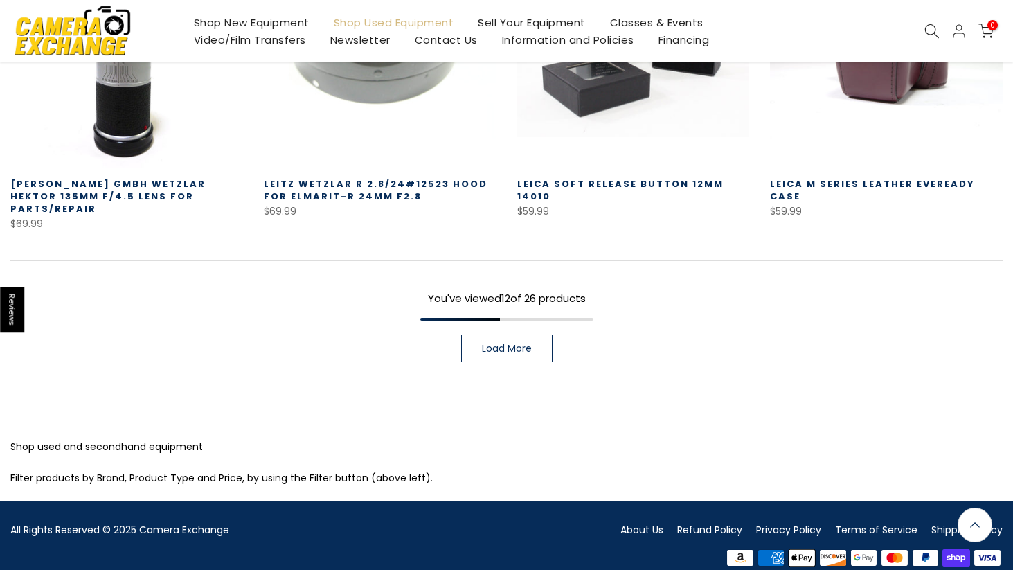
scroll to position [1076, 0]
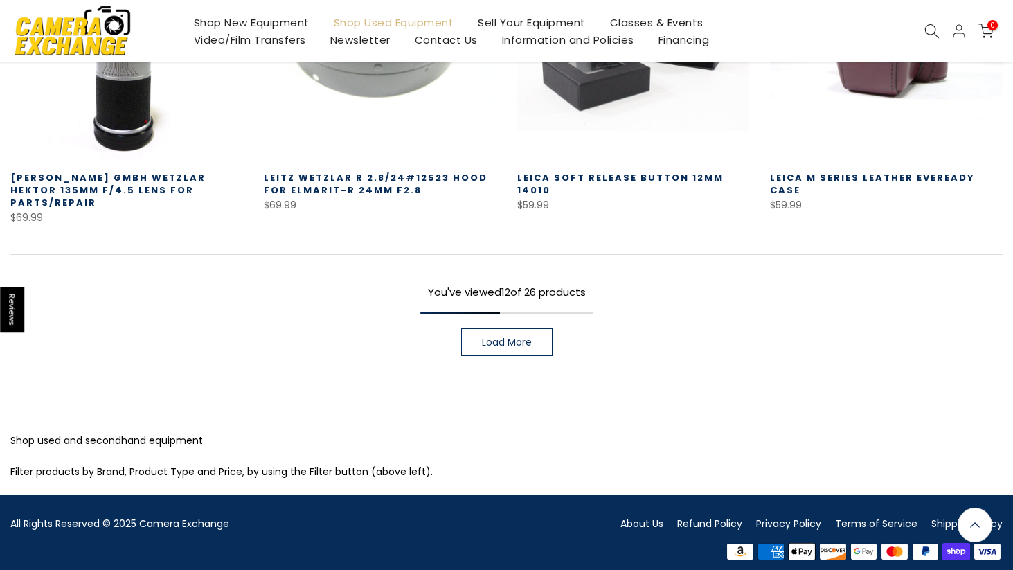
click at [503, 337] on span "Load More" at bounding box center [507, 342] width 50 height 10
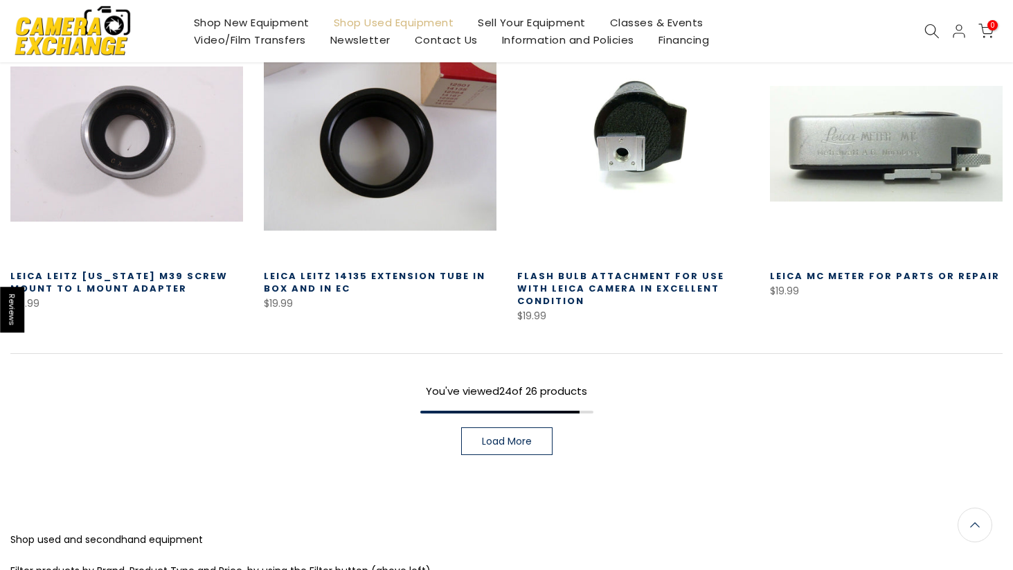
scroll to position [1907, 0]
click at [502, 427] on link "Load More" at bounding box center [506, 441] width 91 height 28
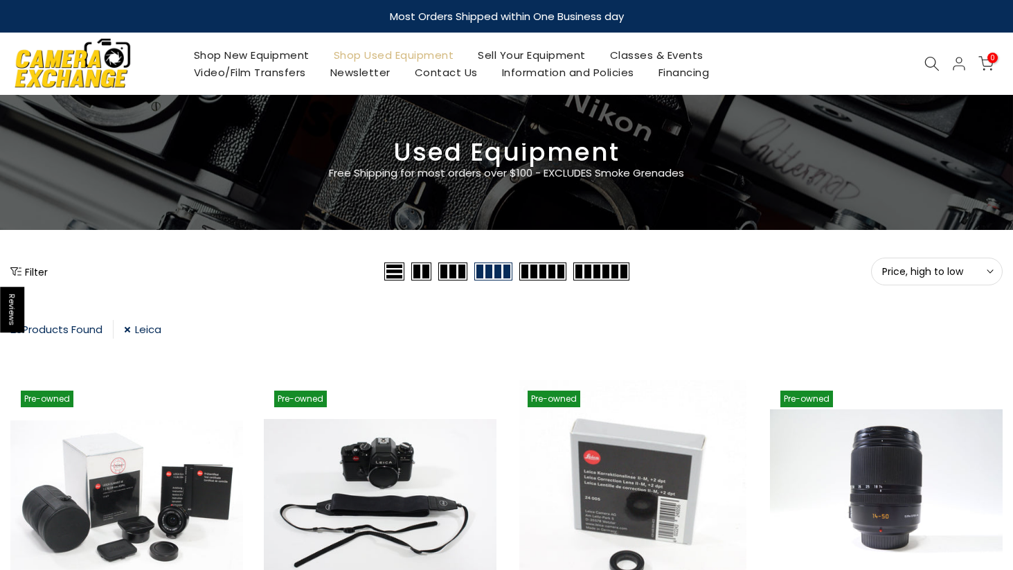
click at [32, 277] on button "Filter" at bounding box center [28, 272] width 37 height 14
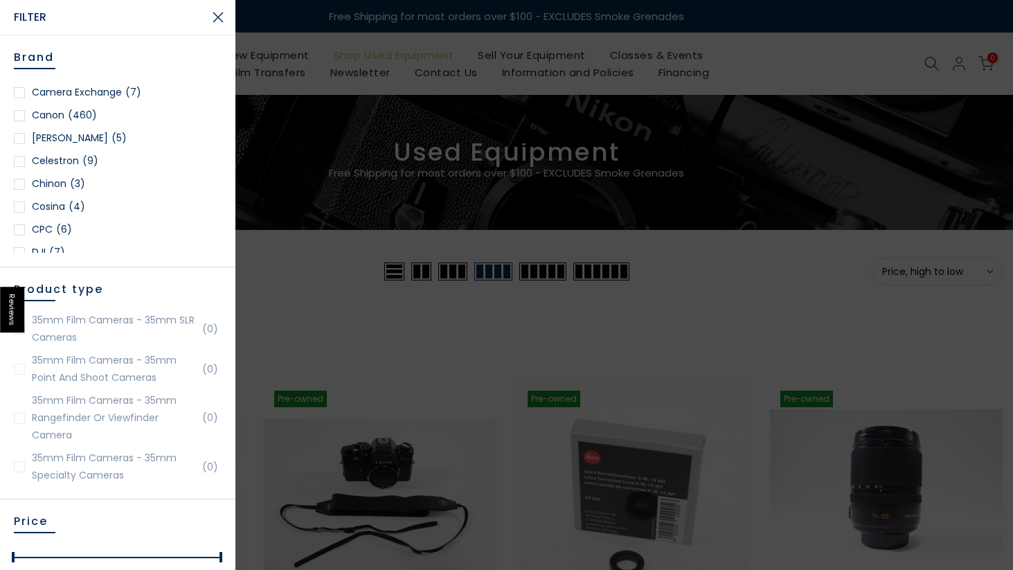
scroll to position [267, 0]
click at [23, 116] on div at bounding box center [19, 118] width 11 height 11
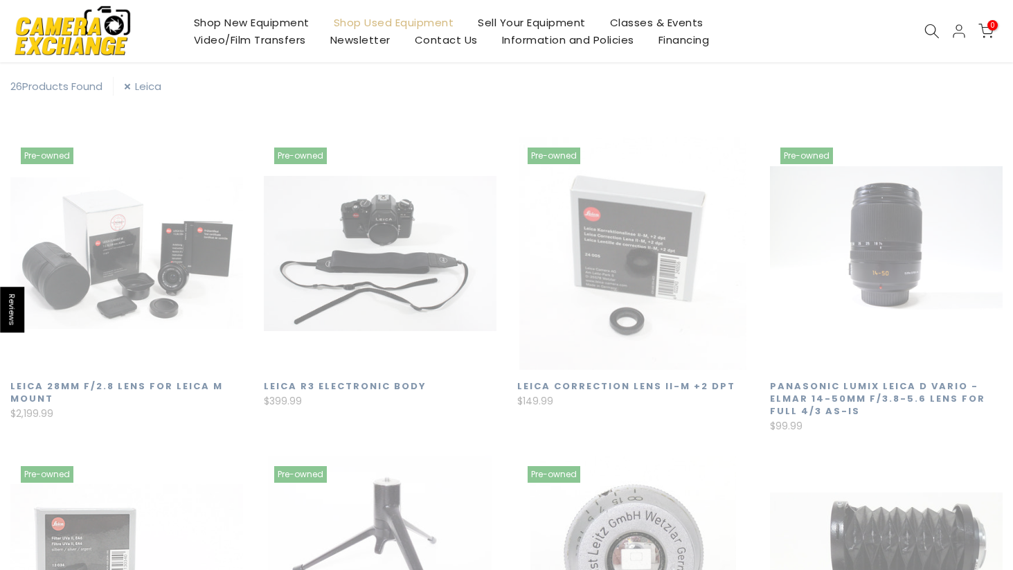
scroll to position [244, 0]
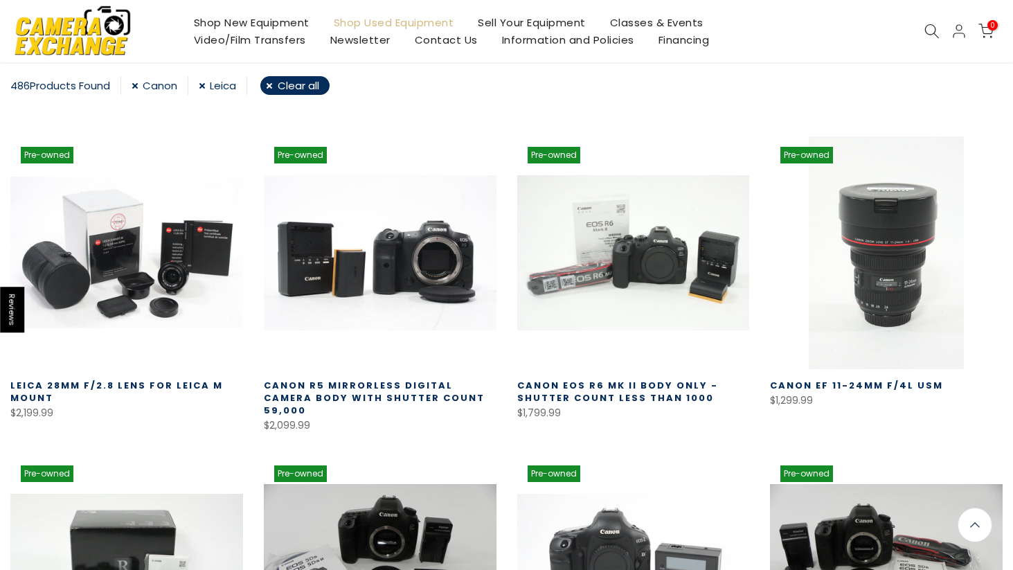
click at [210, 87] on link "Leica" at bounding box center [223, 85] width 48 height 19
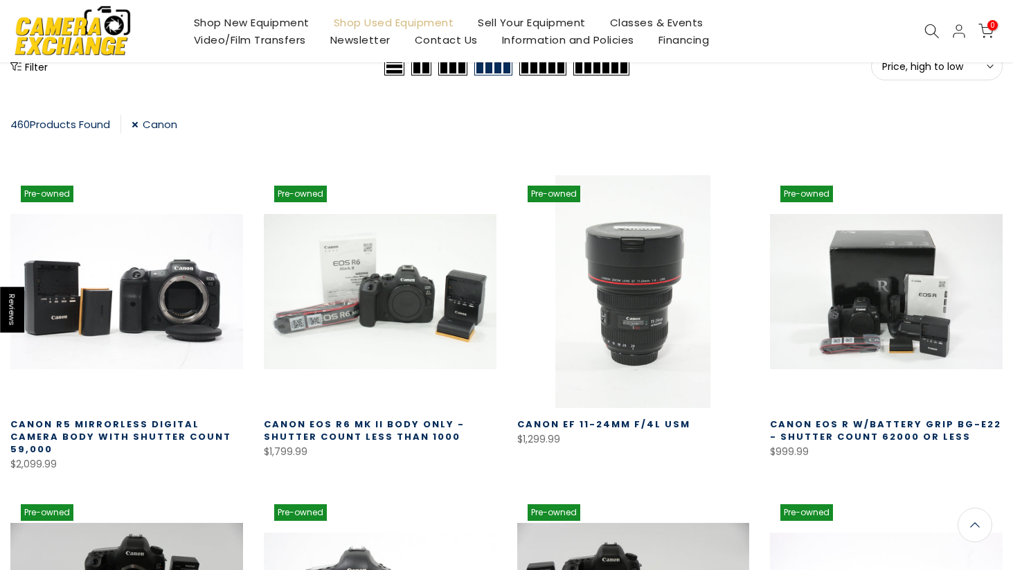
scroll to position [177, 0]
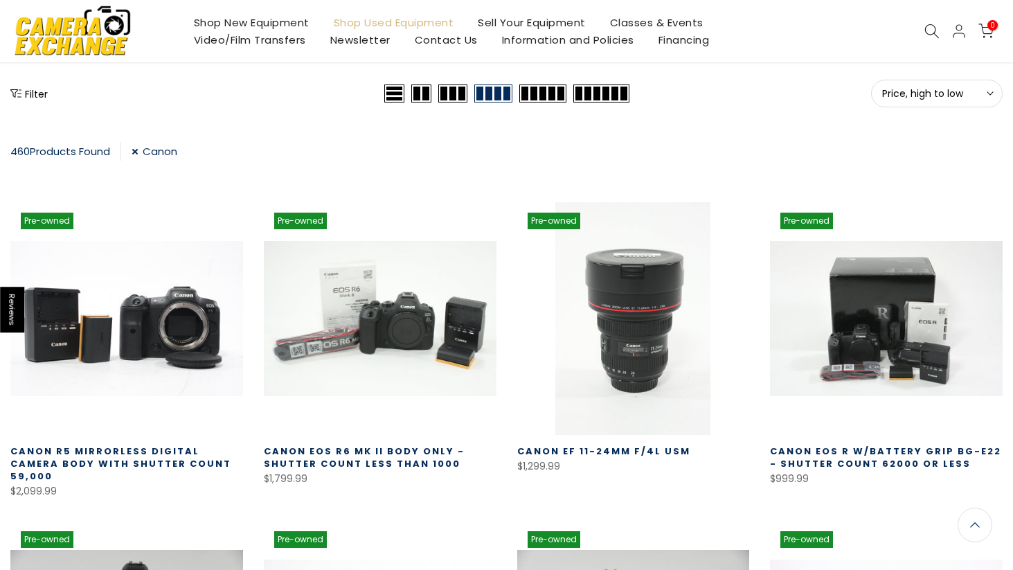
click at [31, 96] on button "Filter" at bounding box center [28, 94] width 37 height 14
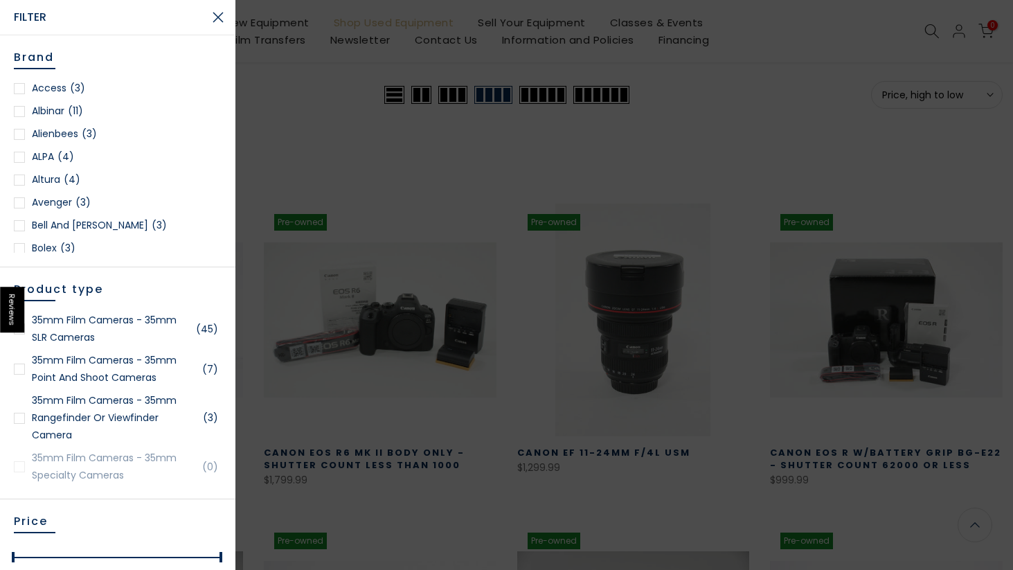
scroll to position [178, 0]
click at [32, 323] on link "35mm Film Cameras - 35mm SLR Cameras (45)" at bounding box center [118, 329] width 208 height 35
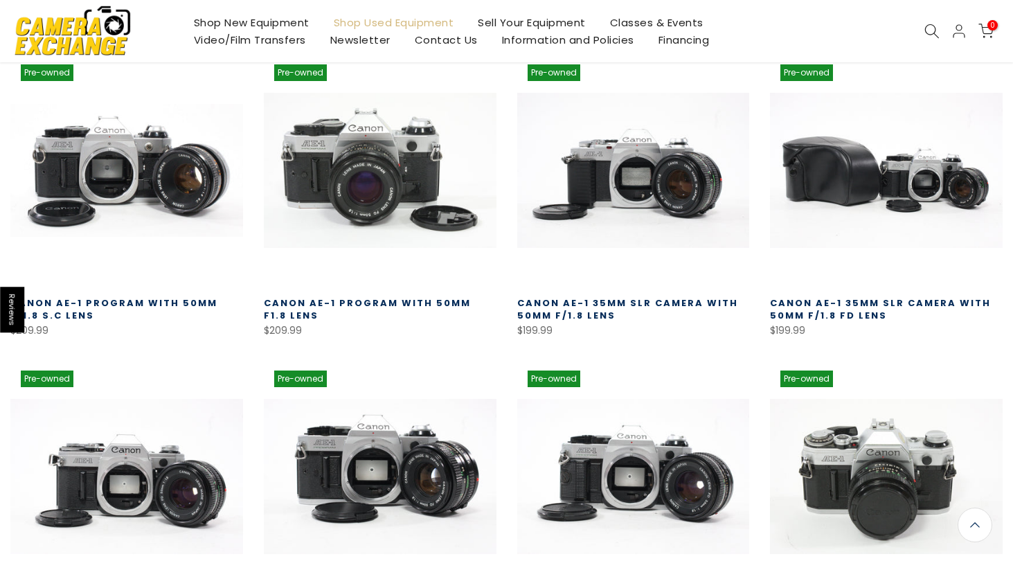
scroll to position [633, 0]
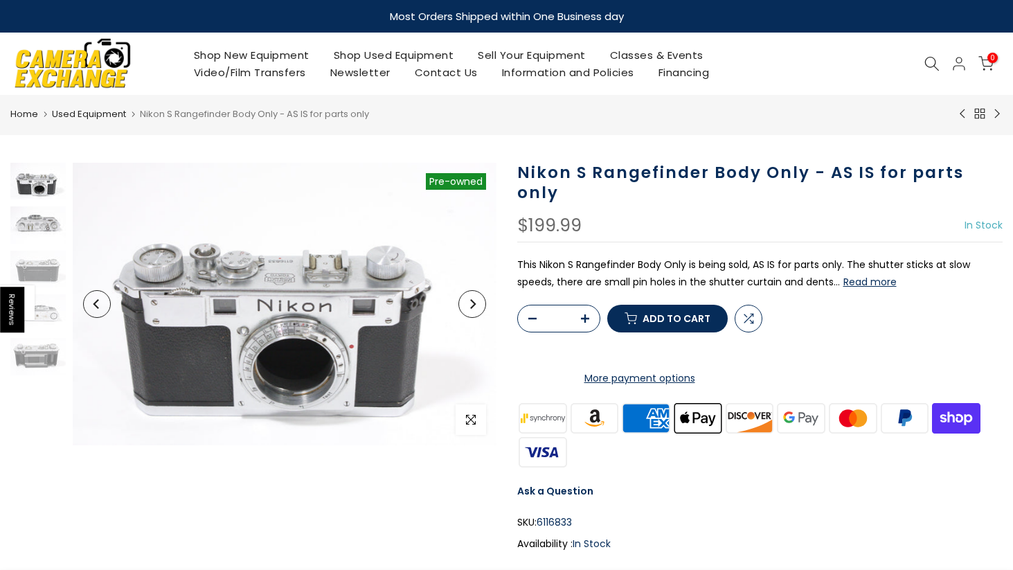
click at [42, 224] on img at bounding box center [37, 224] width 55 height 37
